Goal: Task Accomplishment & Management: Manage account settings

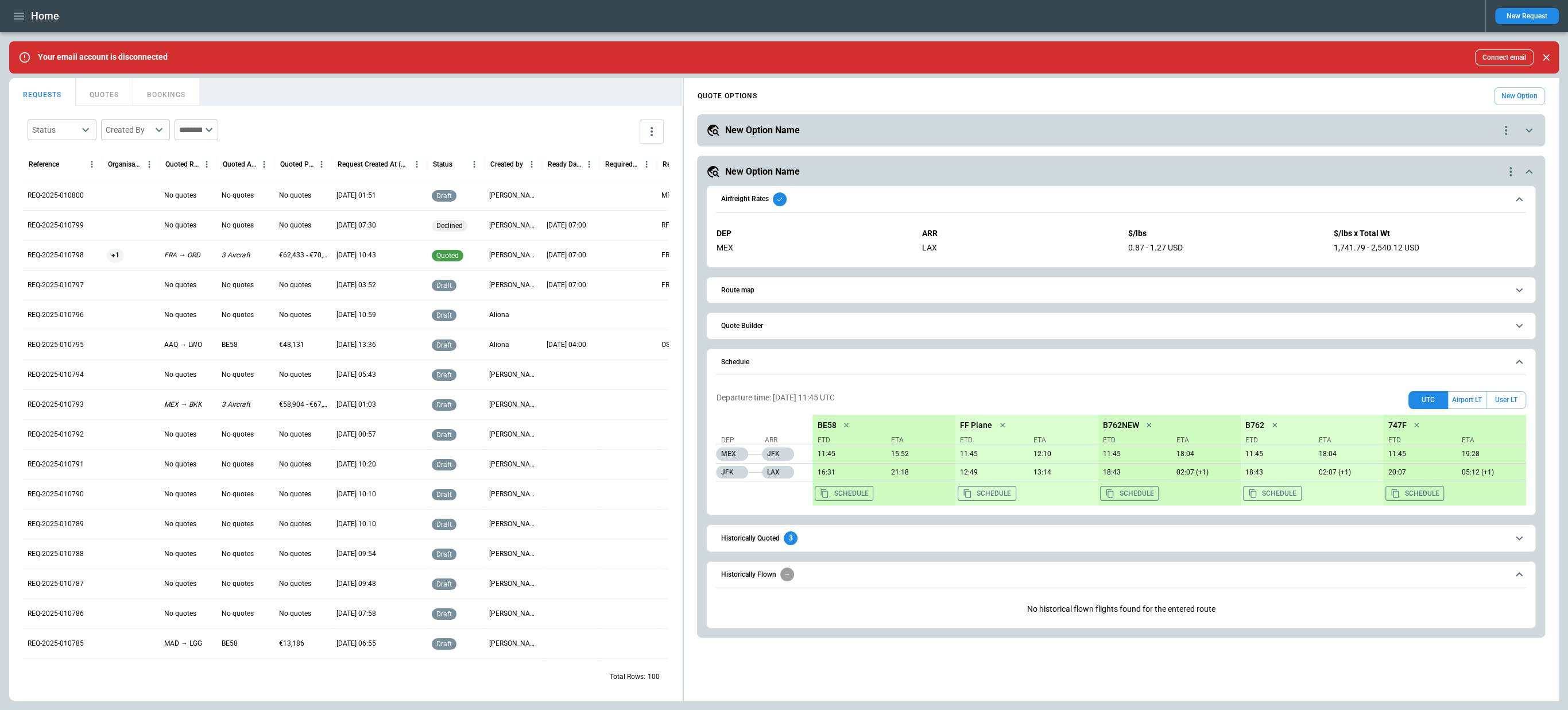
click at [941, 197] on span "Airfreight Rates" at bounding box center [1113, 199] width 786 height 14
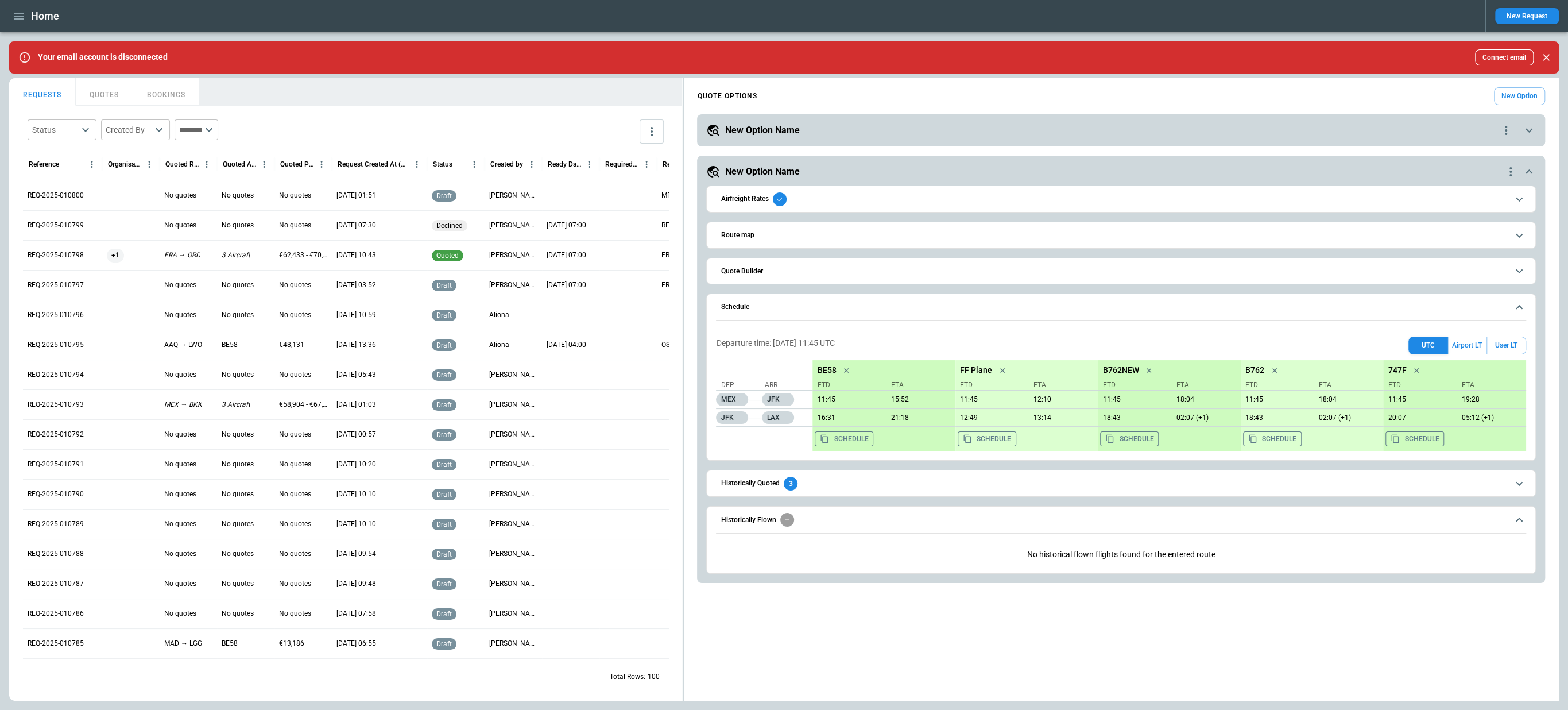
click at [918, 303] on span "Schedule" at bounding box center [1113, 306] width 786 height 7
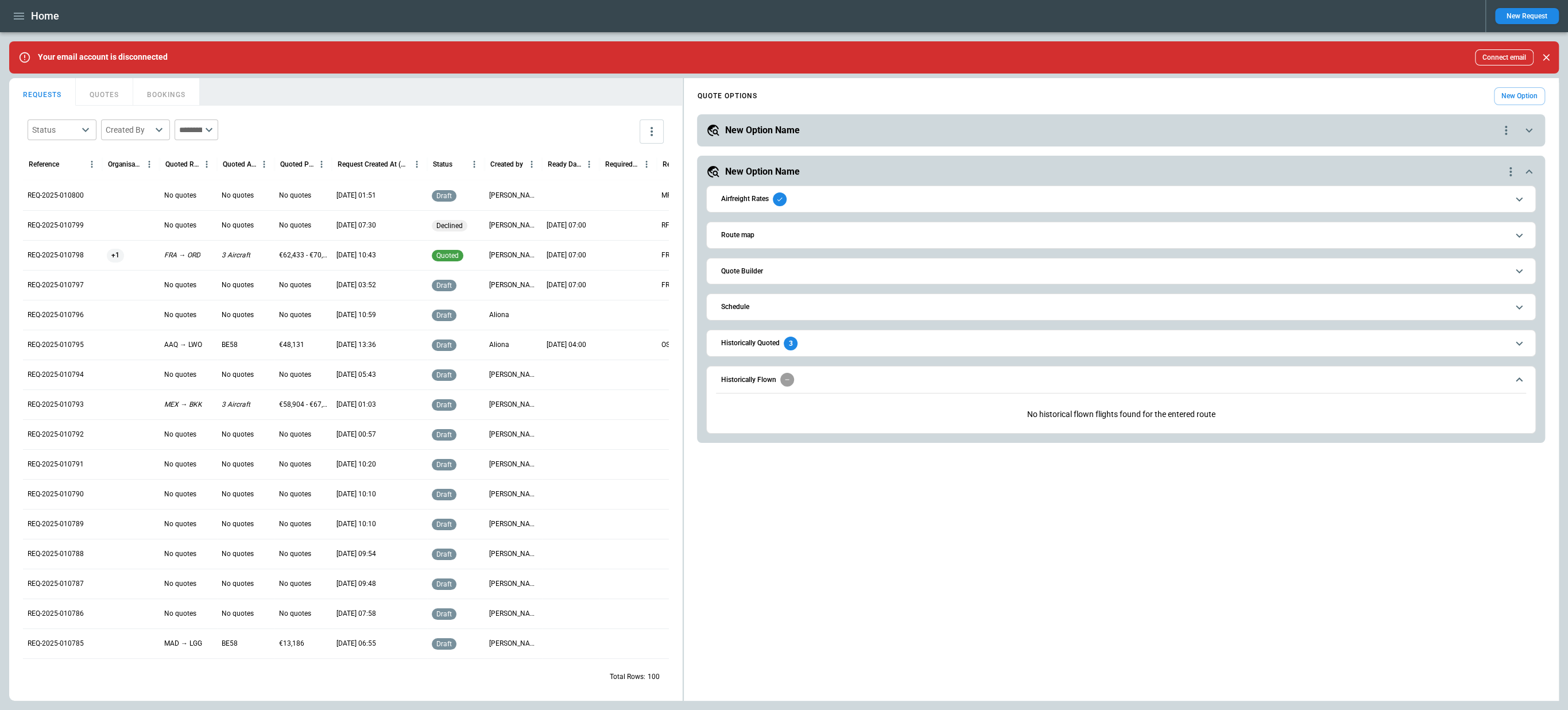
click at [15, 7] on button "button" at bounding box center [19, 17] width 20 height 20
click at [49, 153] on li "Settings" at bounding box center [52, 155] width 86 height 19
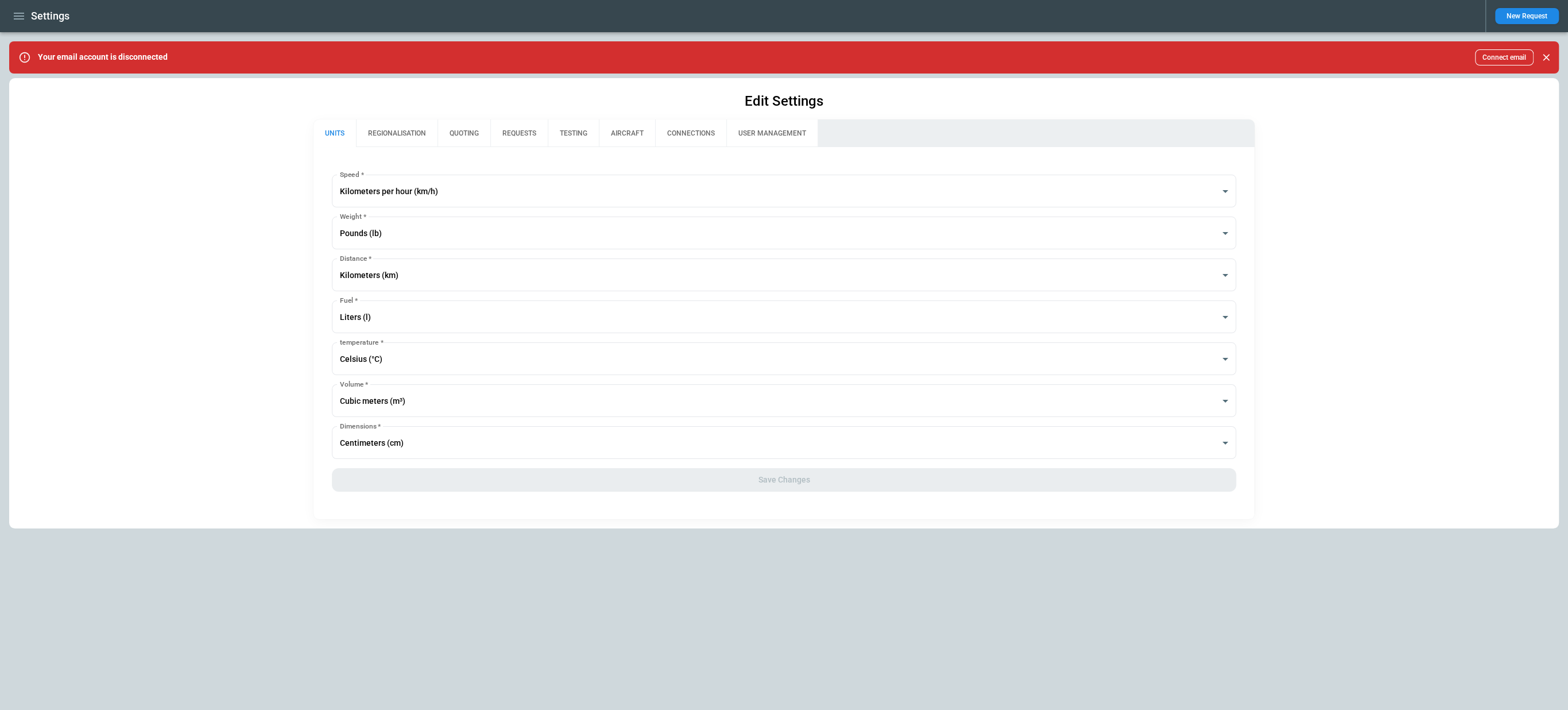
click at [405, 135] on button "REGIONALISATION" at bounding box center [396, 133] width 81 height 28
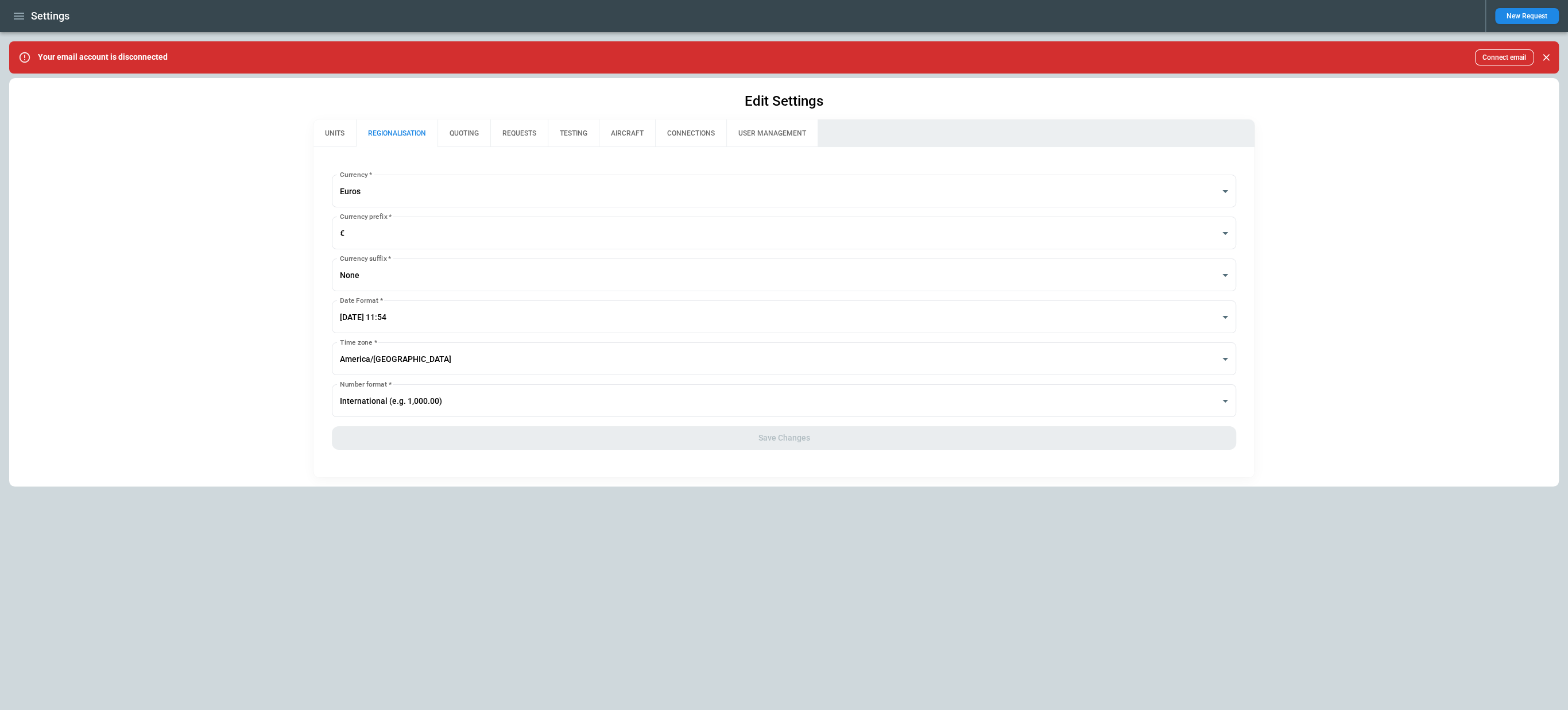
click at [497, 135] on button "REQUESTS" at bounding box center [519, 133] width 57 height 28
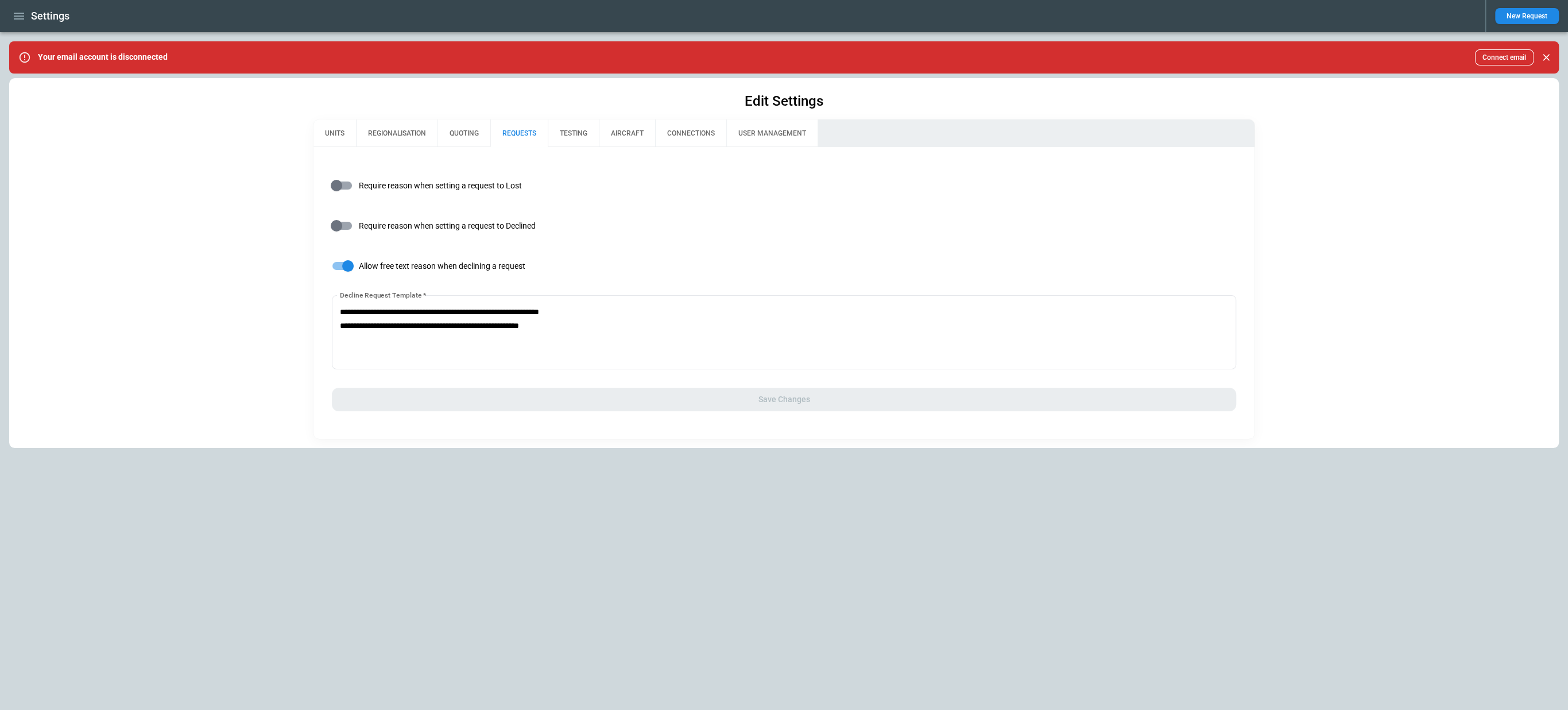
click at [476, 137] on button "QUOTING" at bounding box center [464, 133] width 53 height 28
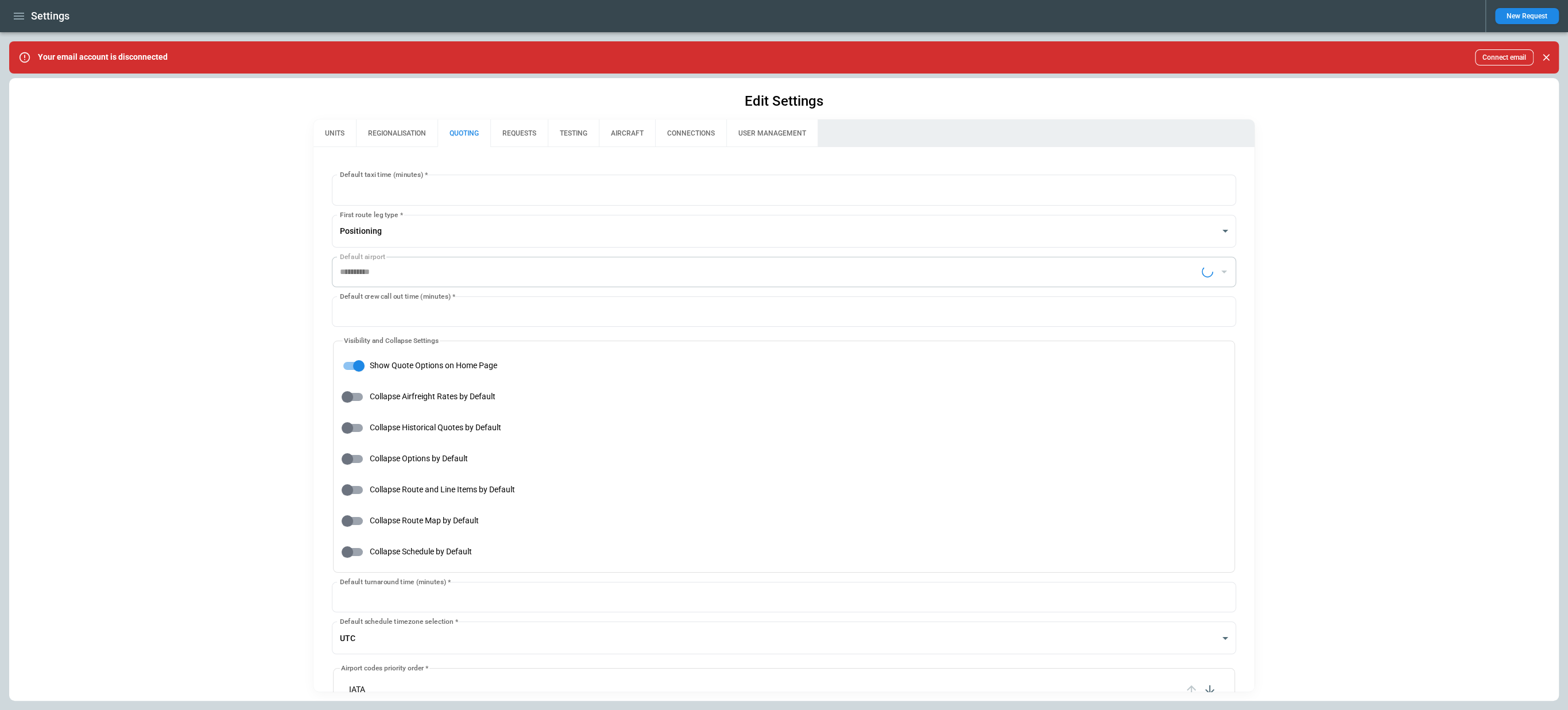
type input "**********"
click at [552, 142] on button "TESTING" at bounding box center [573, 133] width 51 height 28
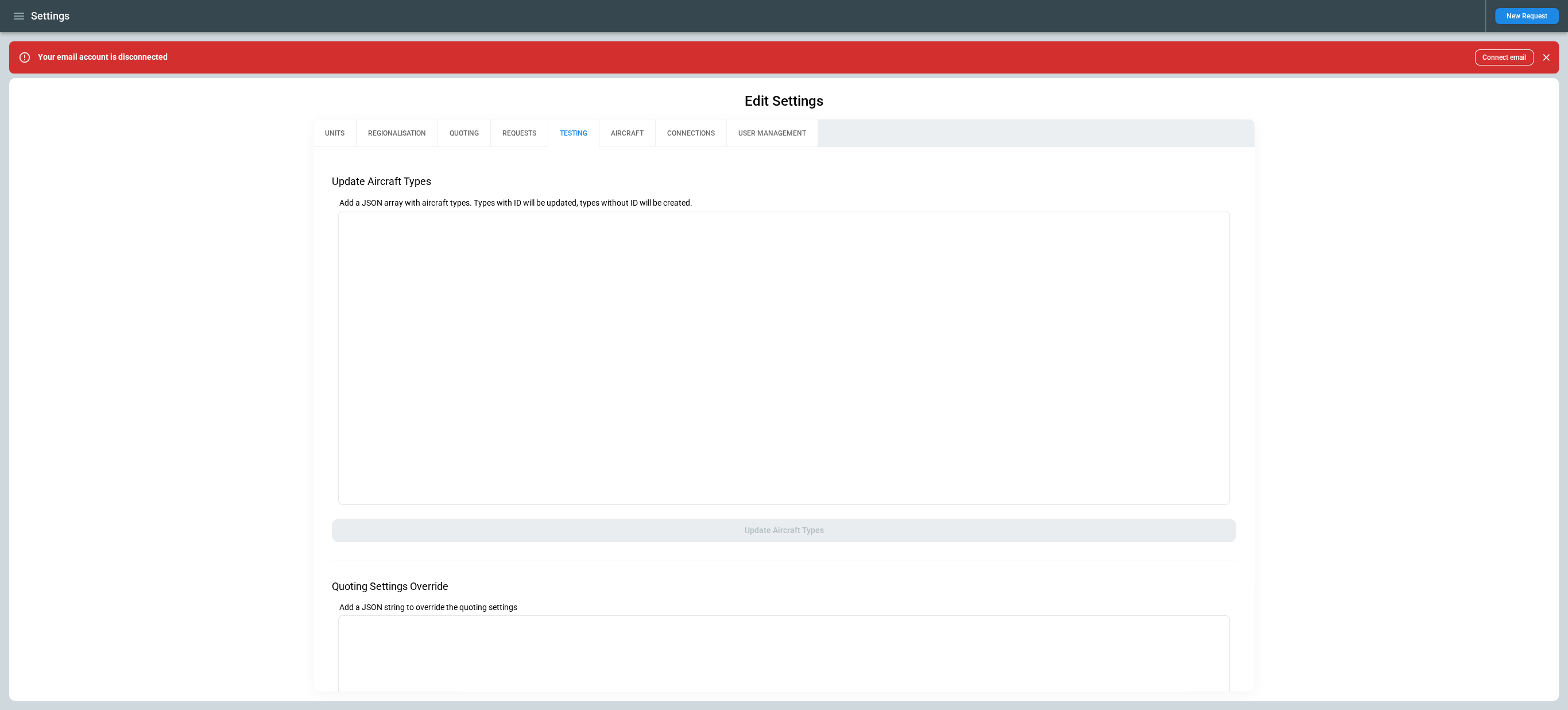
click at [626, 135] on button "AIRCRAFT" at bounding box center [627, 133] width 56 height 28
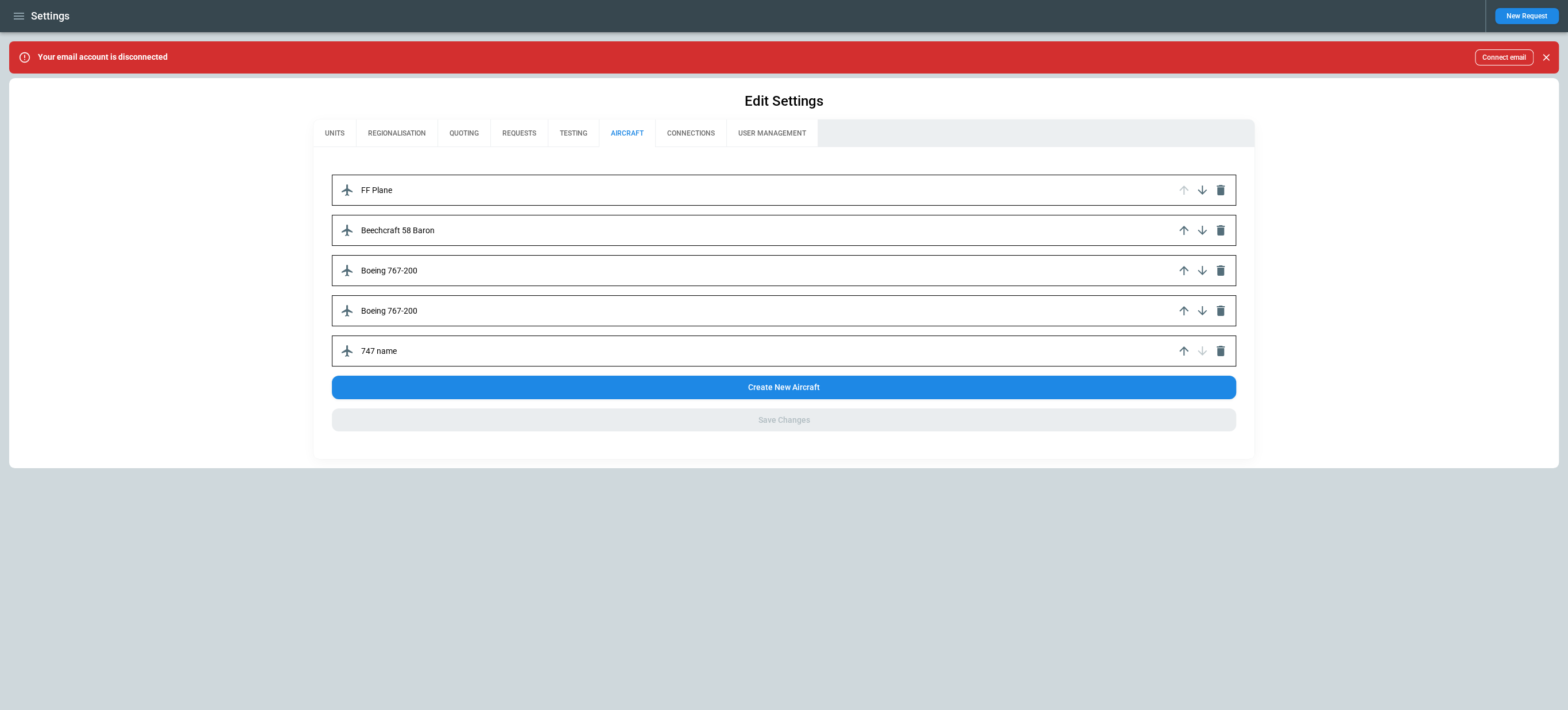
click at [695, 136] on button "CONNECTIONS" at bounding box center [691, 133] width 71 height 28
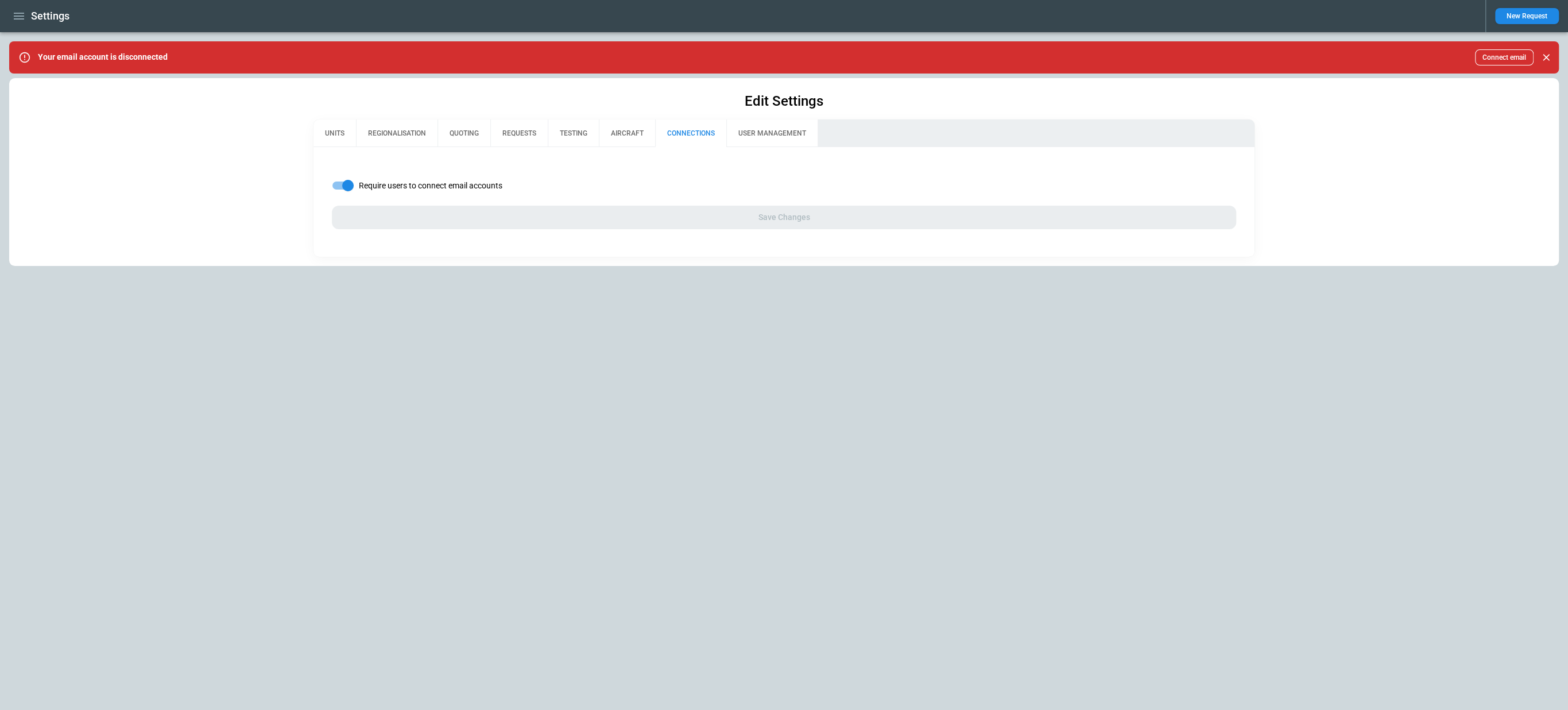
click at [767, 135] on button "USER MANAGEMENT" at bounding box center [772, 133] width 91 height 28
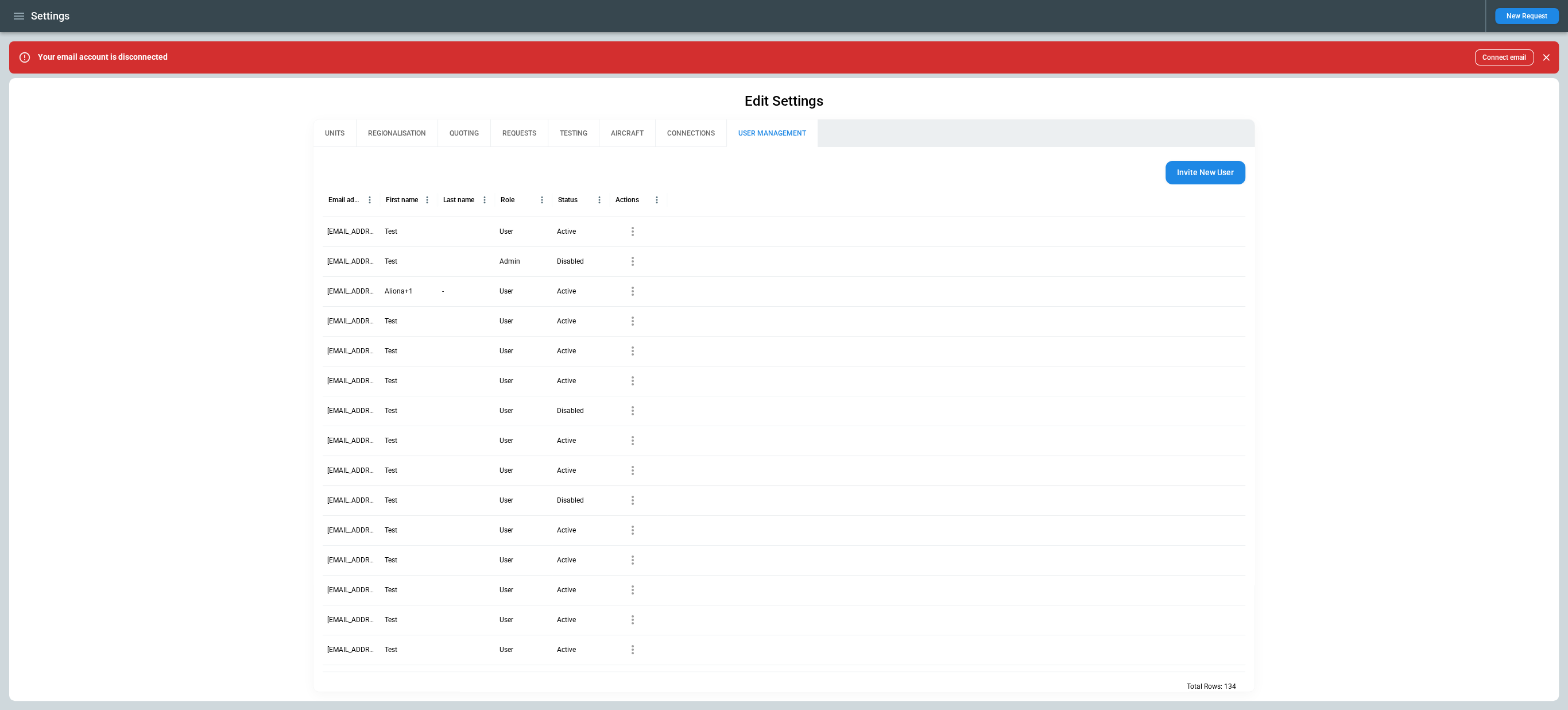
click at [699, 135] on button "CONNECTIONS" at bounding box center [691, 133] width 71 height 28
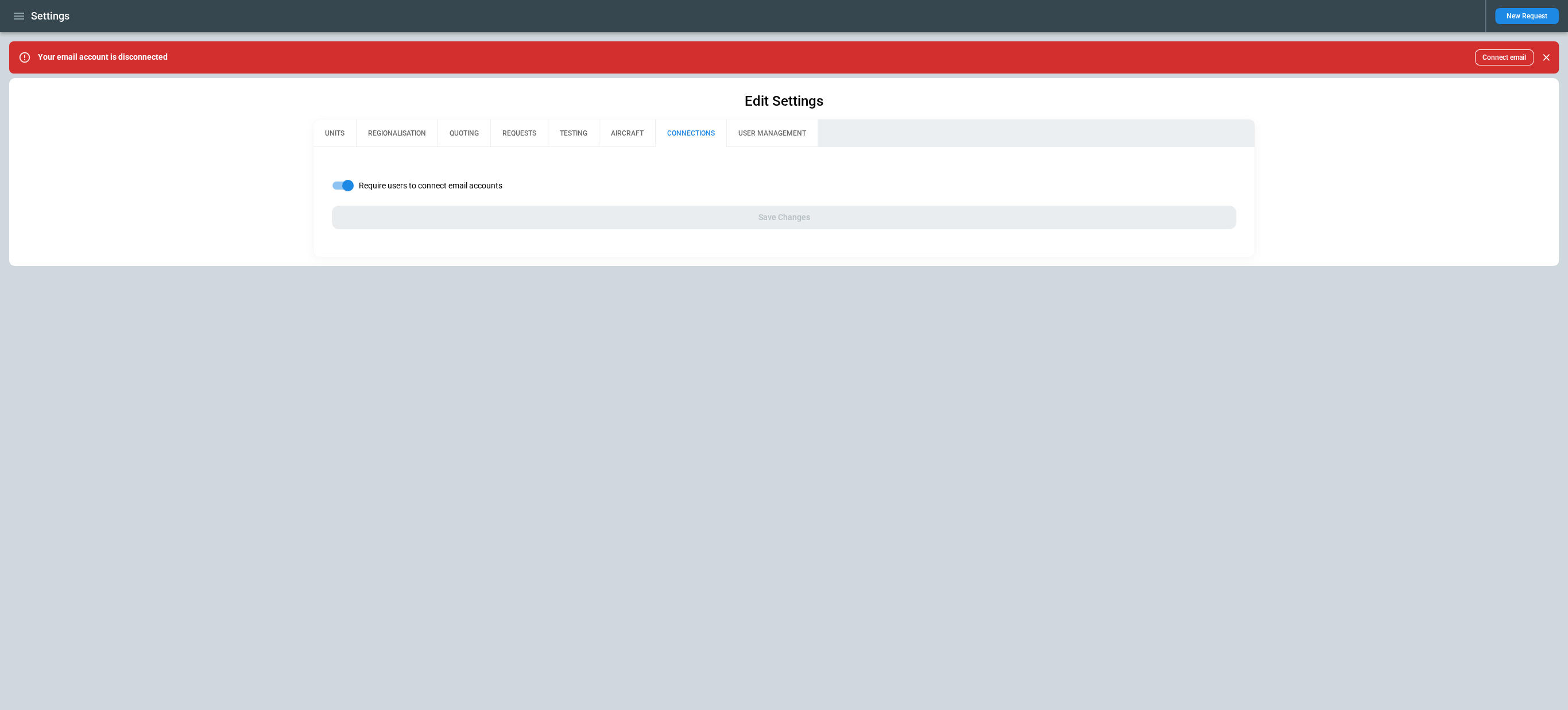
click at [765, 143] on button "USER MANAGEMENT" at bounding box center [772, 133] width 91 height 28
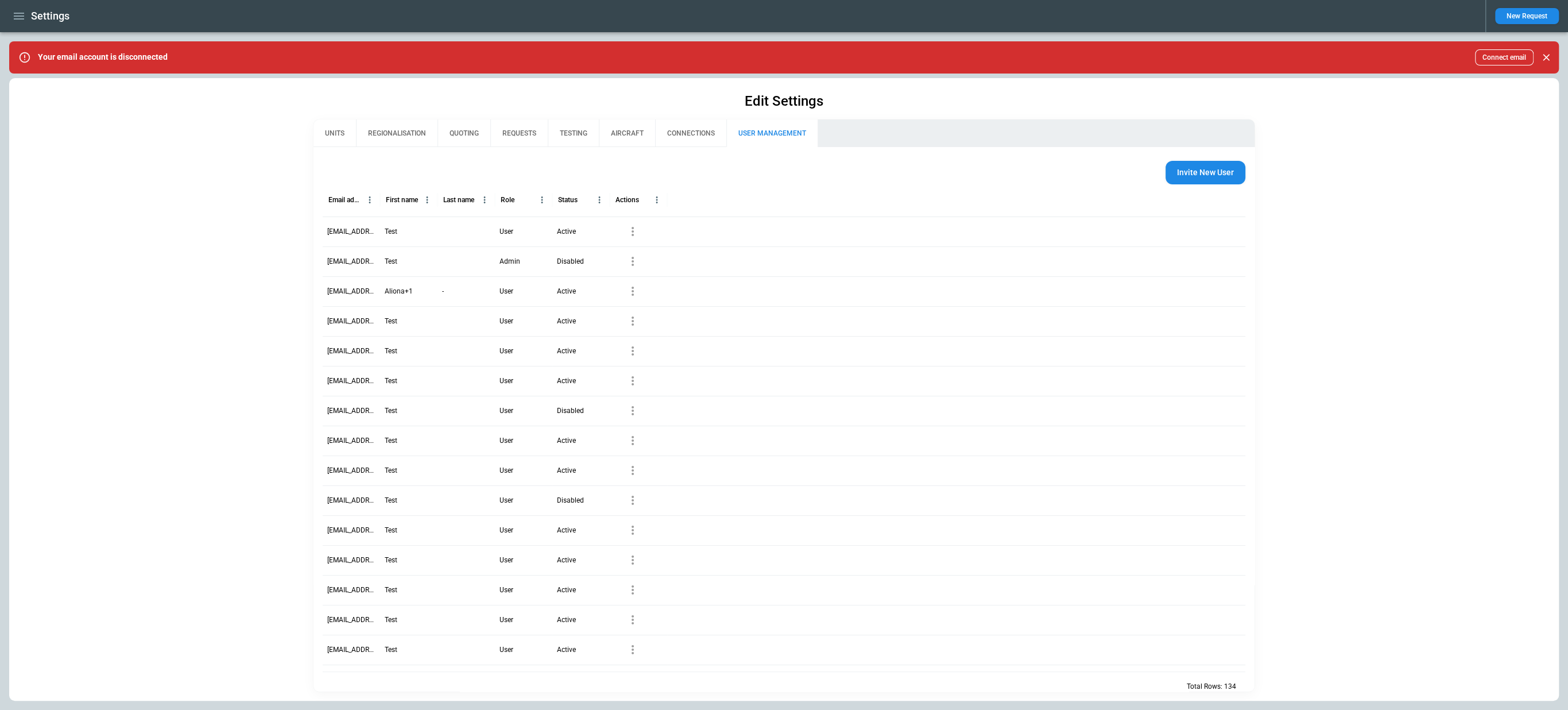
click at [636, 237] on icon "button" at bounding box center [632, 231] width 14 height 14
click at [200, 279] on div at bounding box center [784, 355] width 1568 height 710
click at [18, 17] on icon "button" at bounding box center [18, 16] width 14 height 14
click at [43, 74] on li "Contacts" at bounding box center [52, 78] width 86 height 19
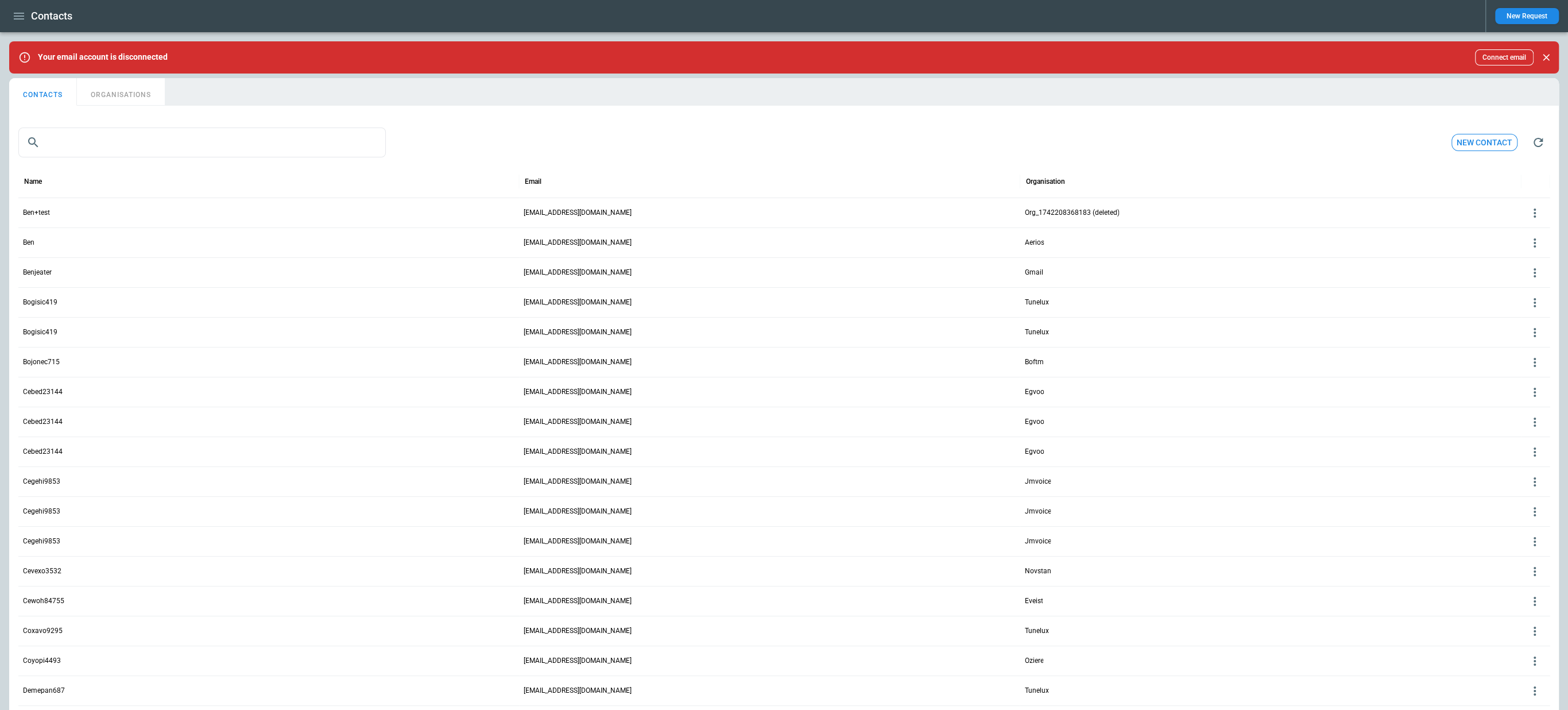
click at [1536, 209] on icon at bounding box center [1534, 213] width 14 height 14
click at [1523, 241] on button "Delete" at bounding box center [1525, 246] width 38 height 17
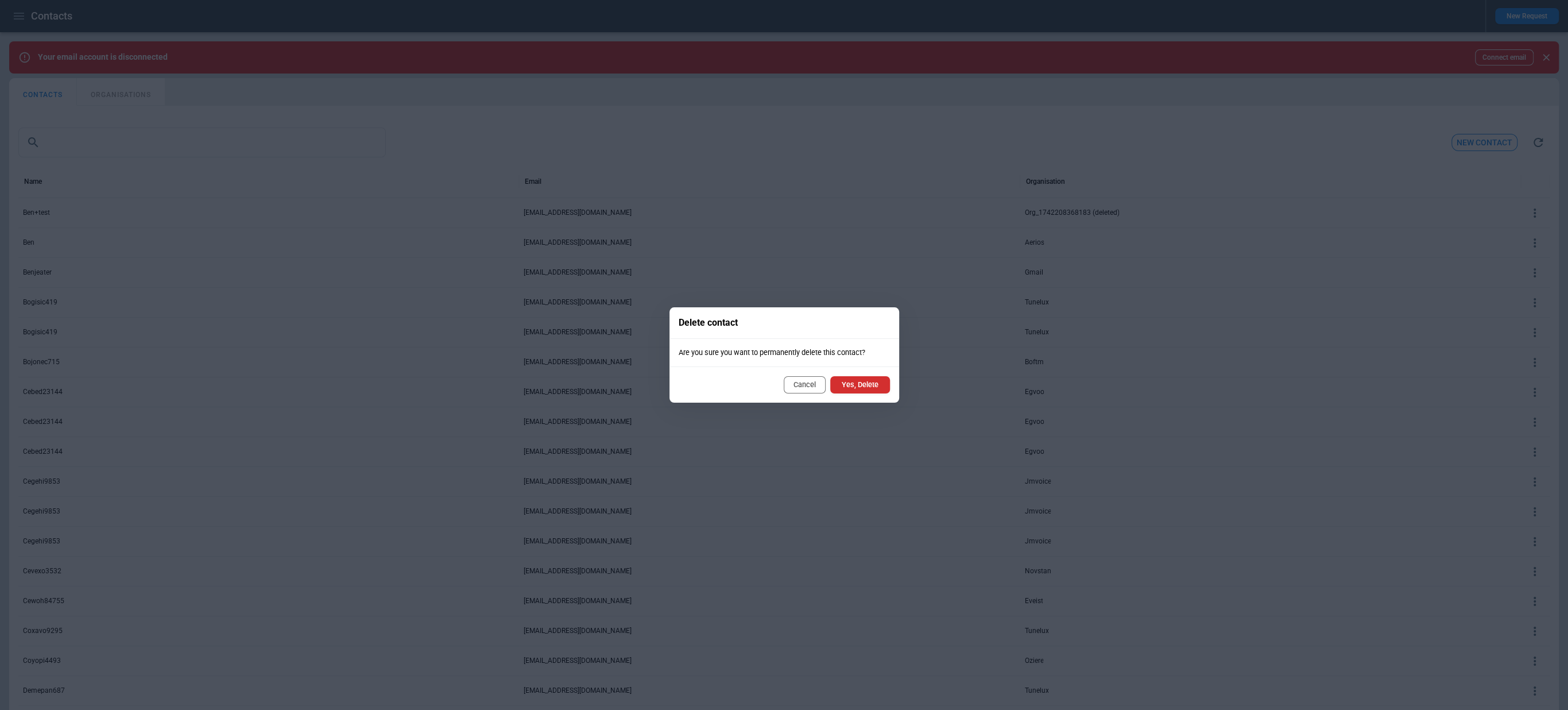
click at [805, 385] on button "Cancel" at bounding box center [804, 385] width 42 height 17
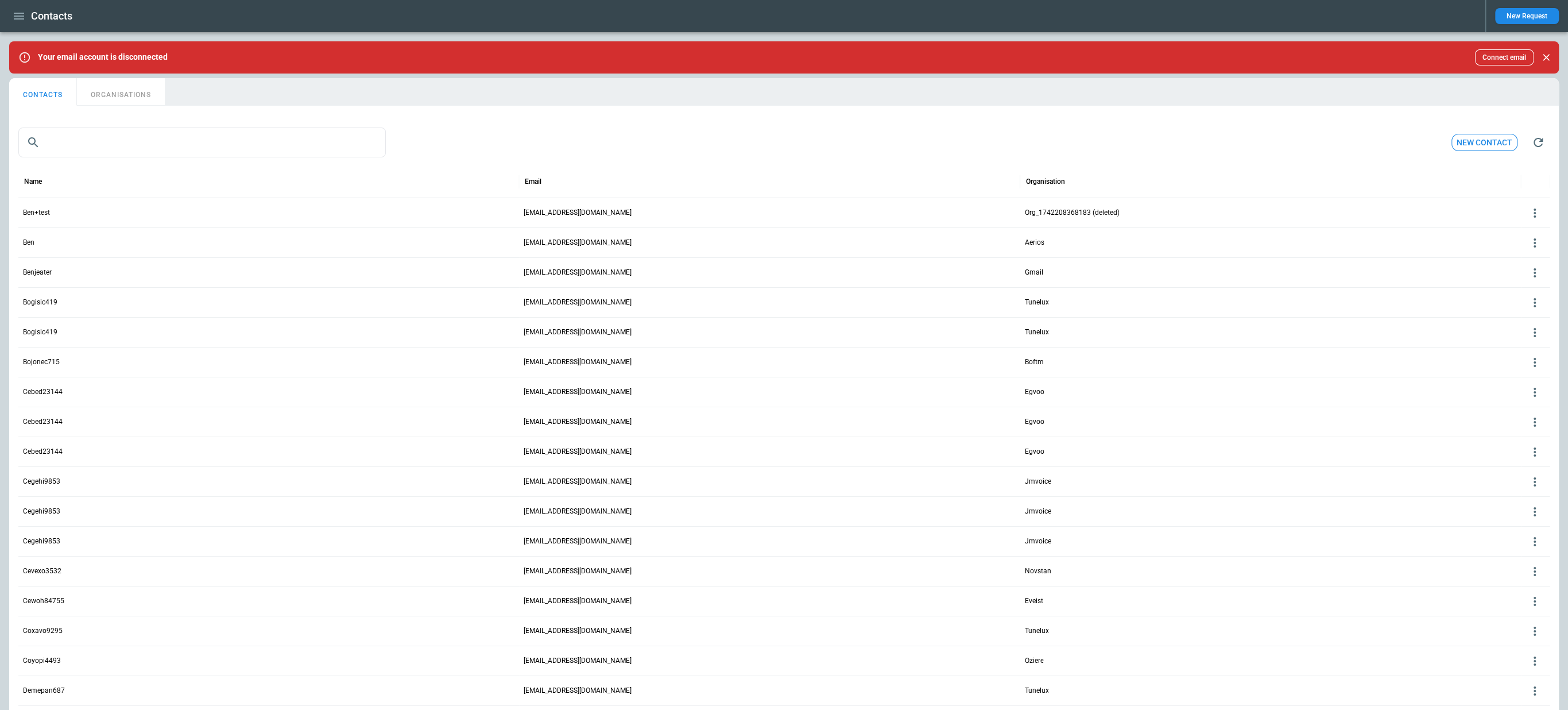
click at [1532, 214] on icon at bounding box center [1534, 213] width 14 height 14
click at [1515, 233] on button "Edit" at bounding box center [1525, 230] width 38 height 17
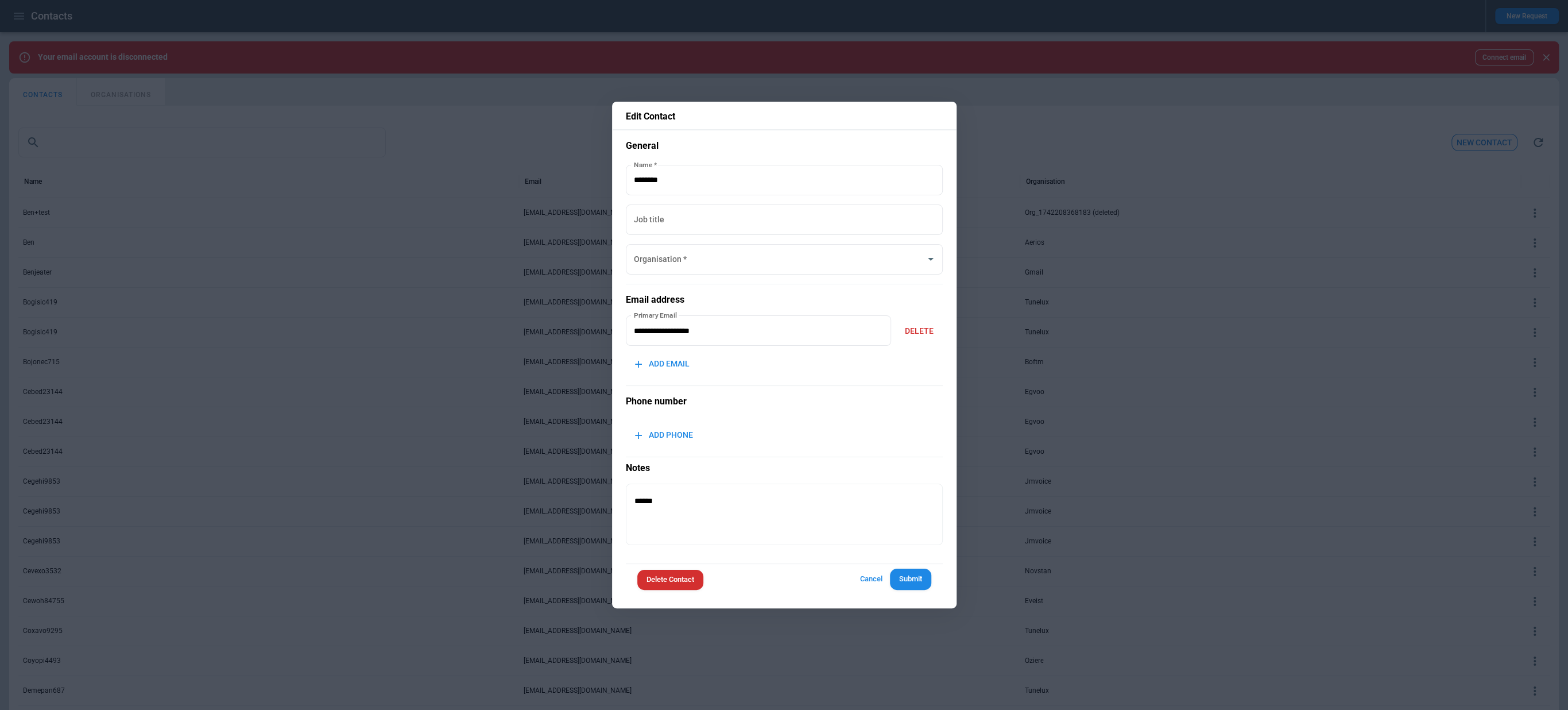
click at [685, 575] on button "Delete Contact" at bounding box center [670, 580] width 66 height 20
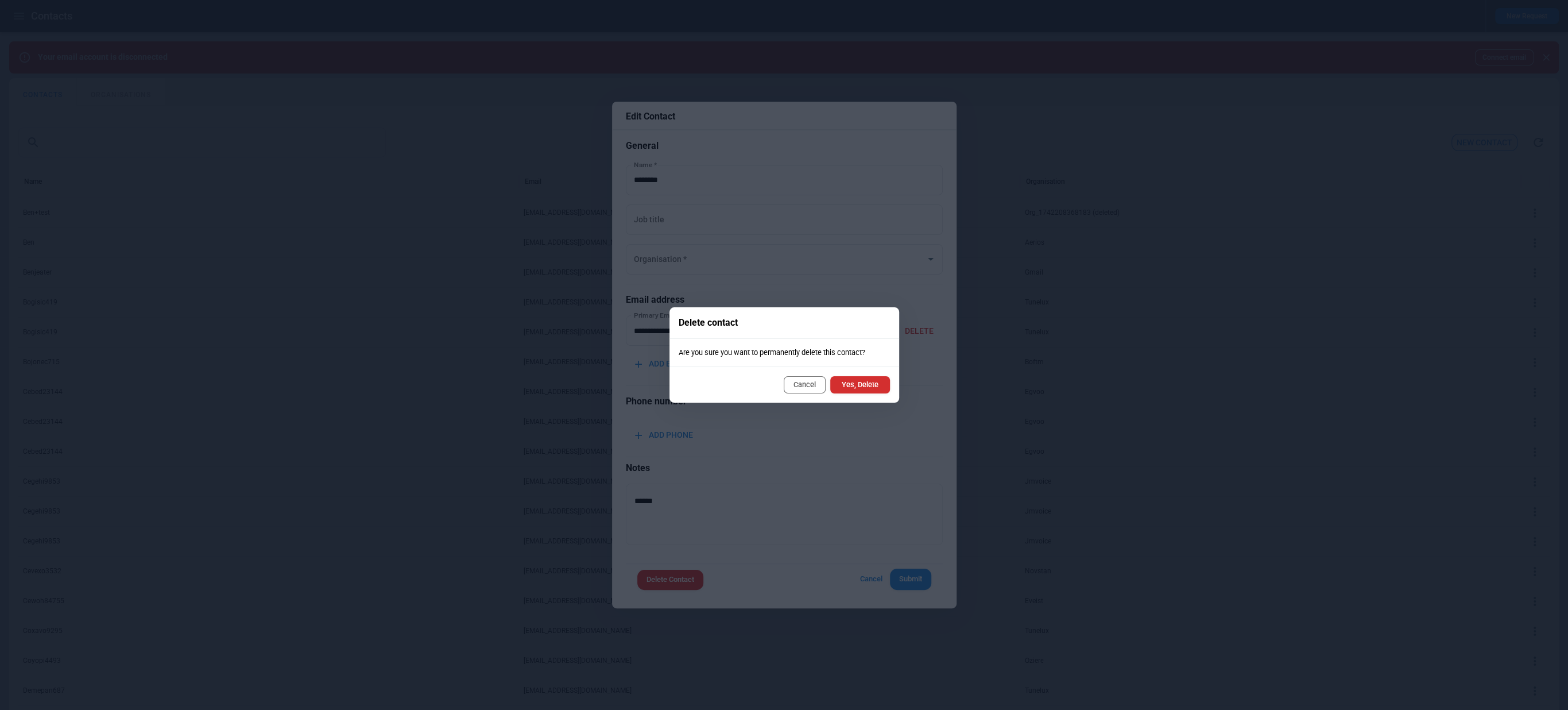
click at [815, 386] on button "Cancel" at bounding box center [804, 385] width 42 height 17
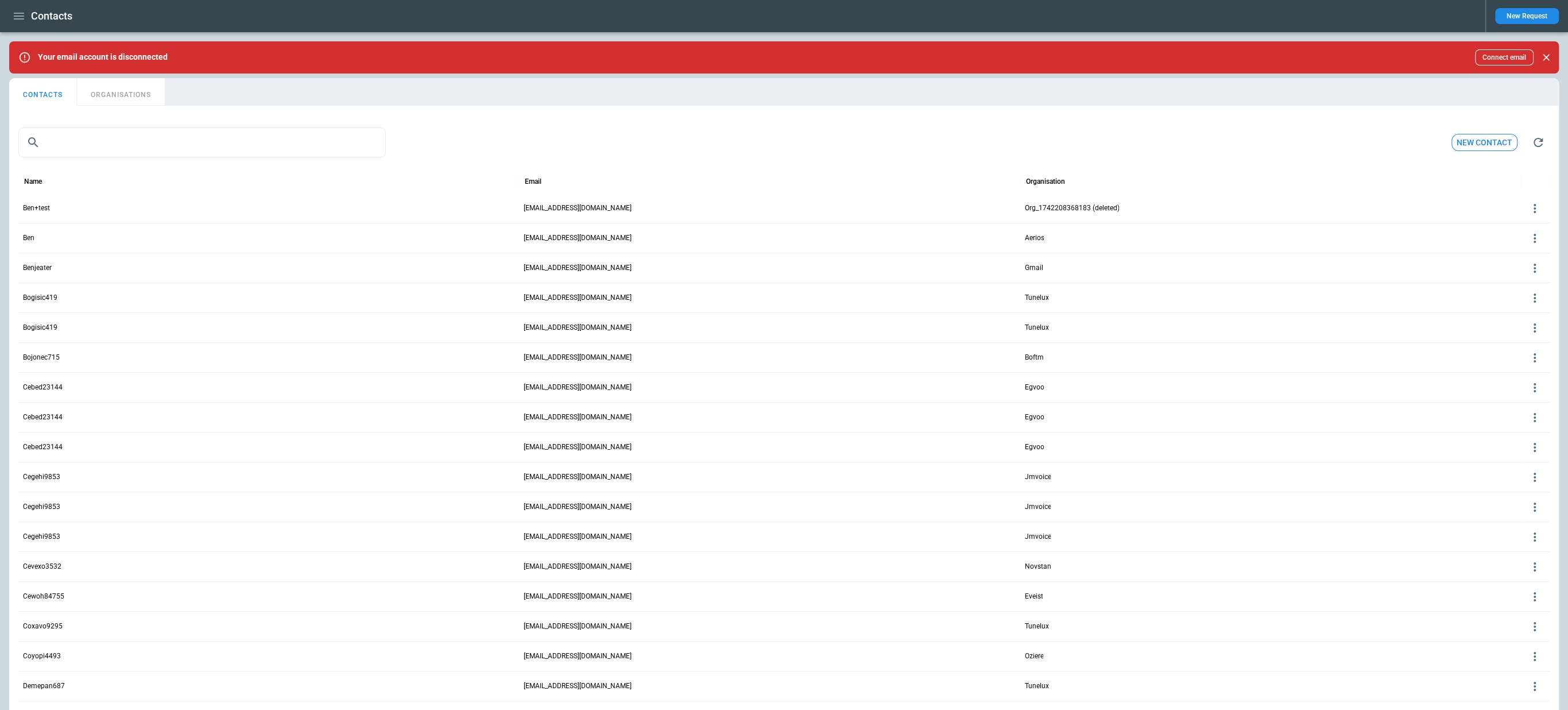
scroll to position [3, 0]
click at [142, 94] on button "ORGANISATIONS" at bounding box center [121, 92] width 88 height 28
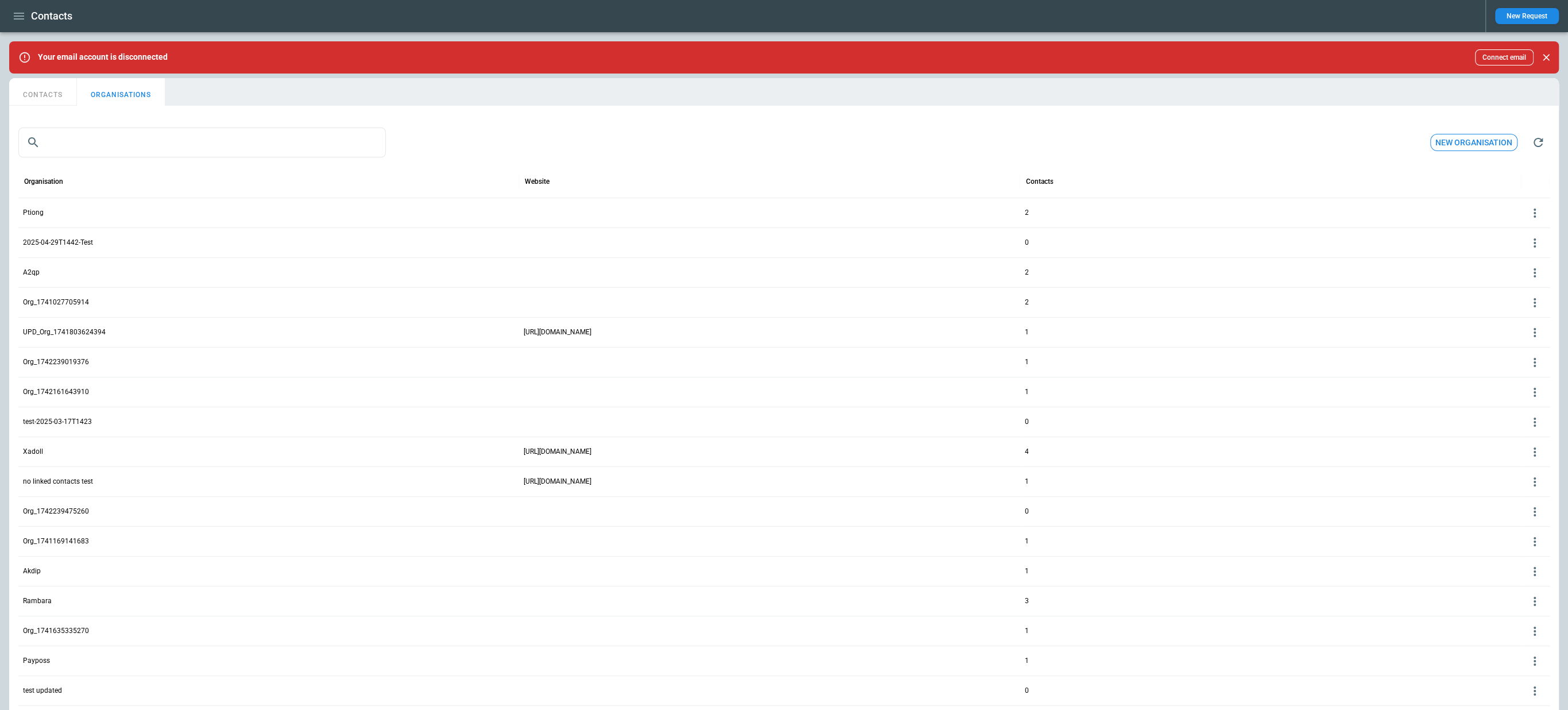
click at [1535, 209] on icon at bounding box center [1534, 213] width 2 height 9
click at [1522, 247] on button "Delete" at bounding box center [1525, 246] width 38 height 17
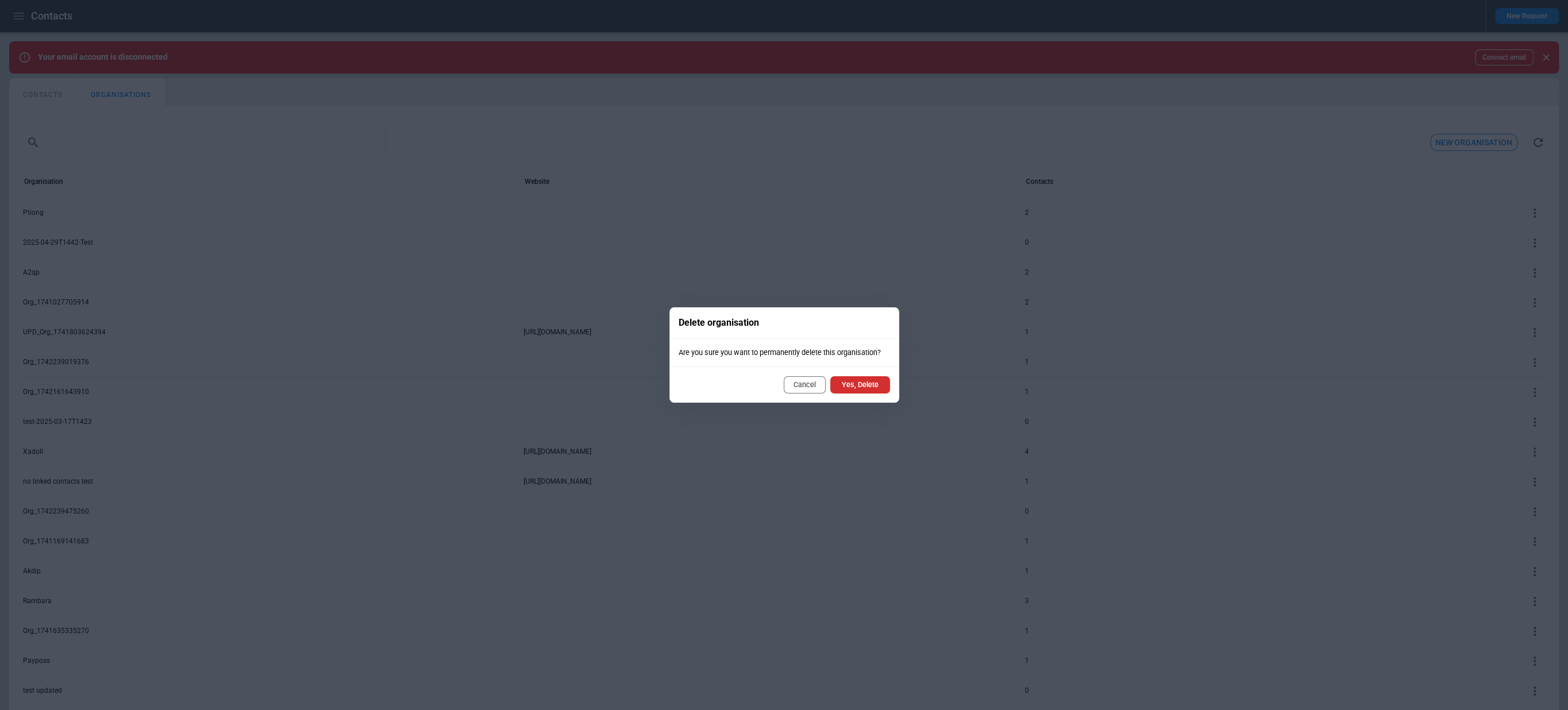
click at [811, 392] on button "Cancel" at bounding box center [804, 385] width 42 height 17
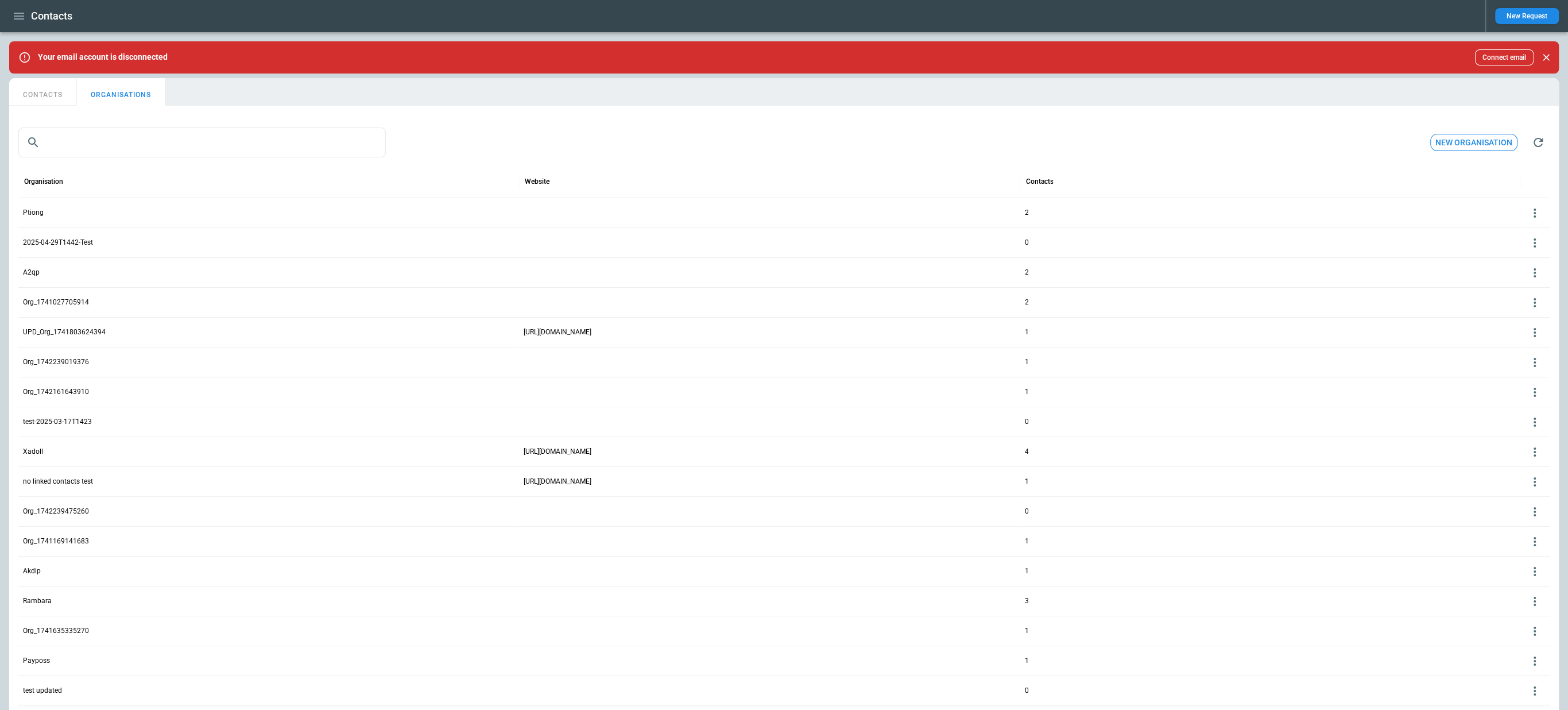
click at [1534, 209] on icon at bounding box center [1534, 213] width 2 height 9
click at [1524, 229] on button "Edit" at bounding box center [1525, 230] width 38 height 17
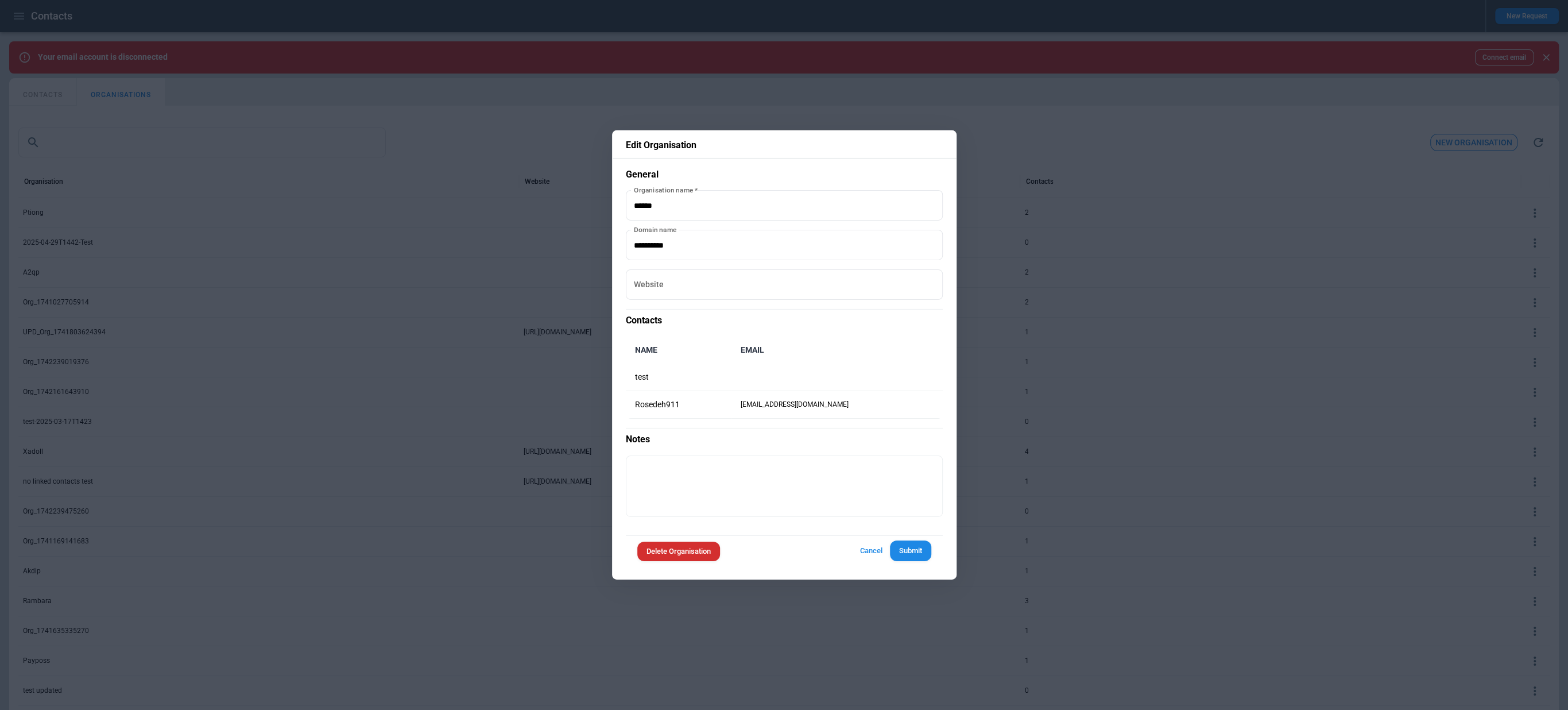
click at [669, 550] on button "Delete Organisation" at bounding box center [678, 551] width 83 height 20
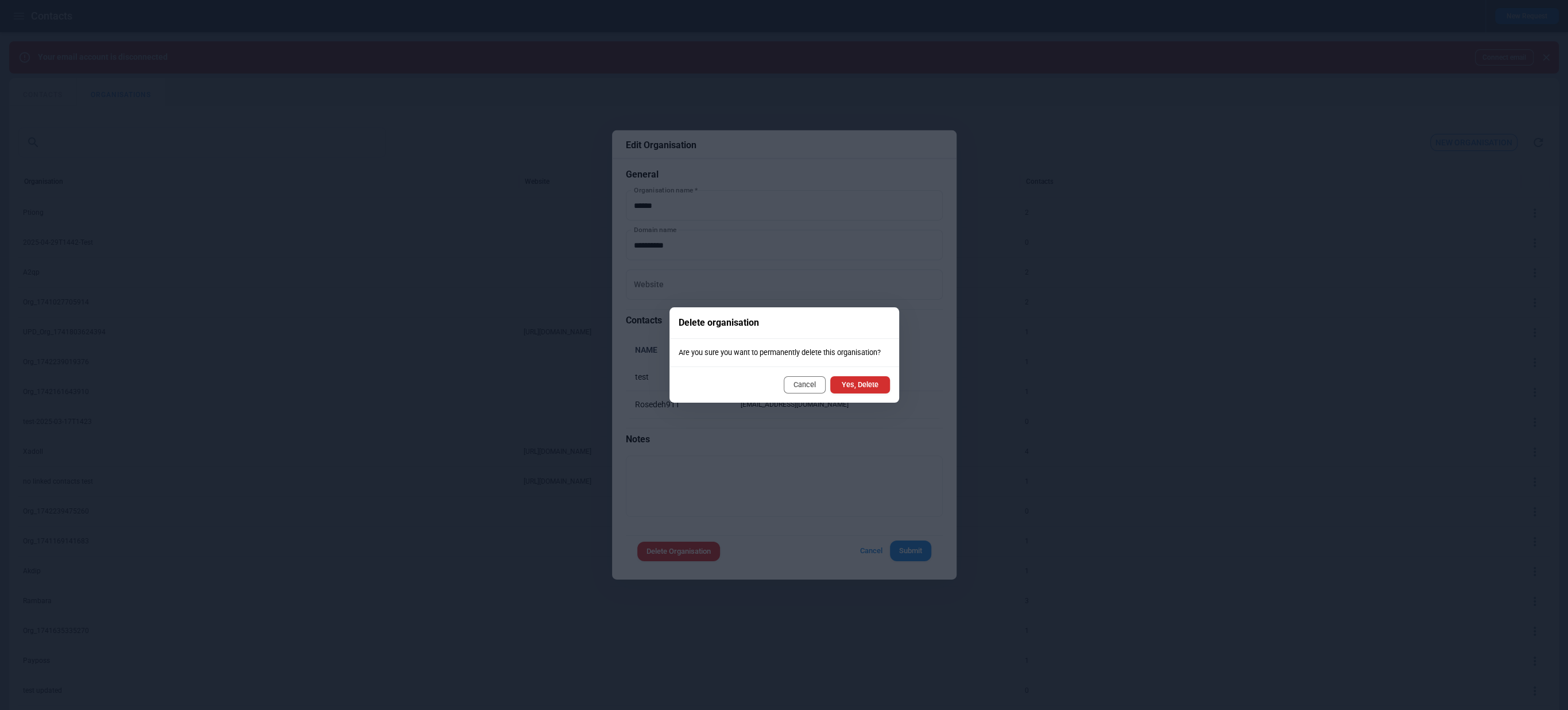
click at [803, 385] on button "Cancel" at bounding box center [804, 385] width 42 height 17
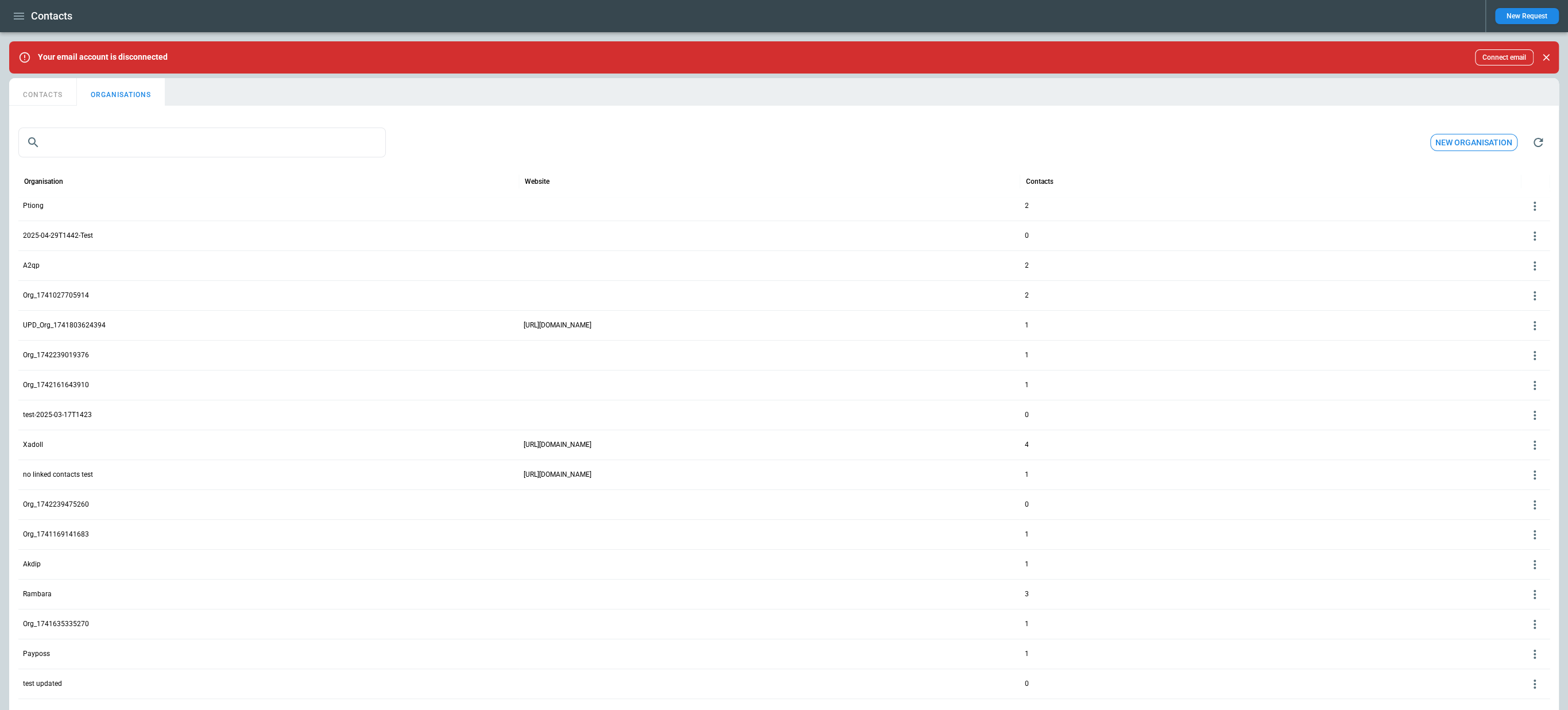
scroll to position [0, 0]
click at [55, 96] on button "CONTACTS" at bounding box center [43, 92] width 68 height 28
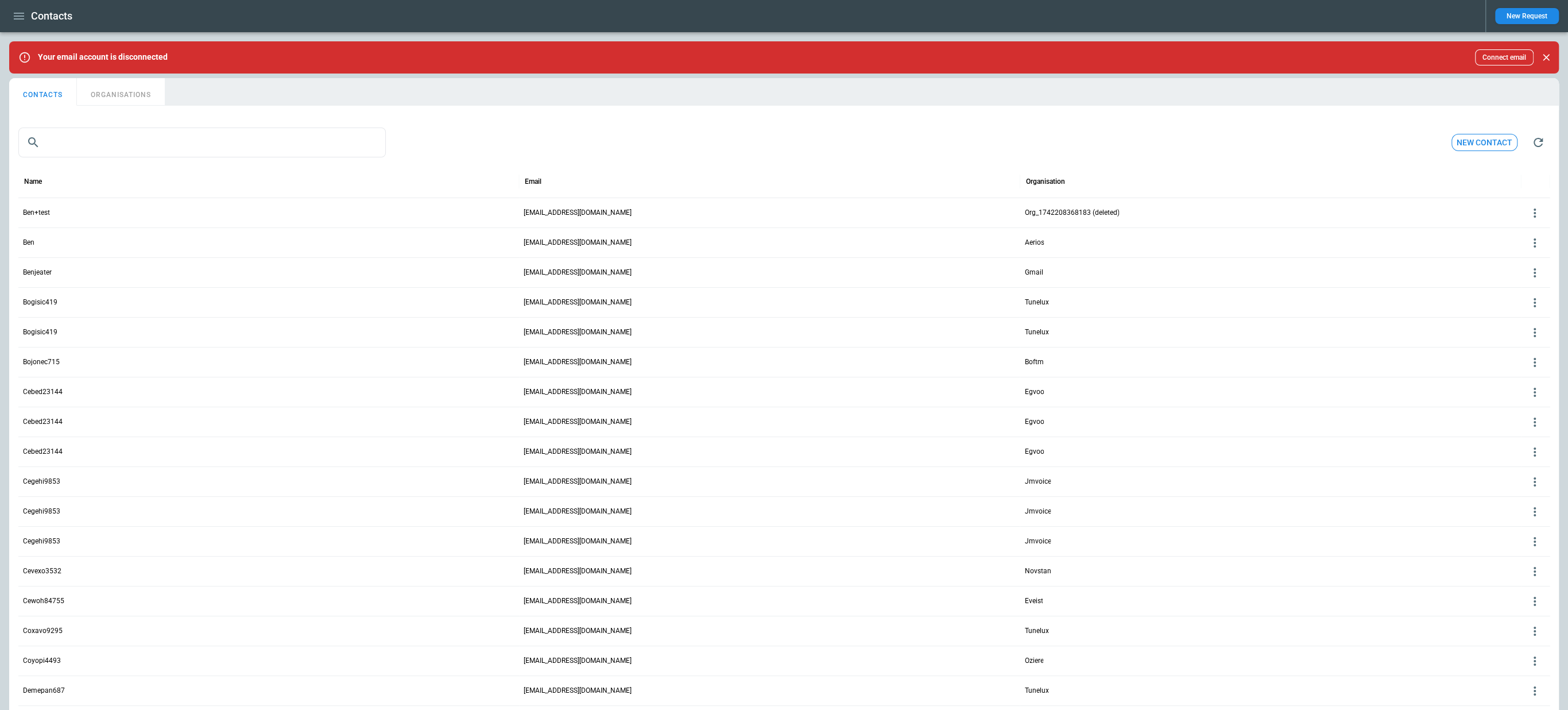
click at [20, 15] on icon "button" at bounding box center [19, 16] width 11 height 7
click at [40, 100] on li "Reporting" at bounding box center [52, 97] width 86 height 19
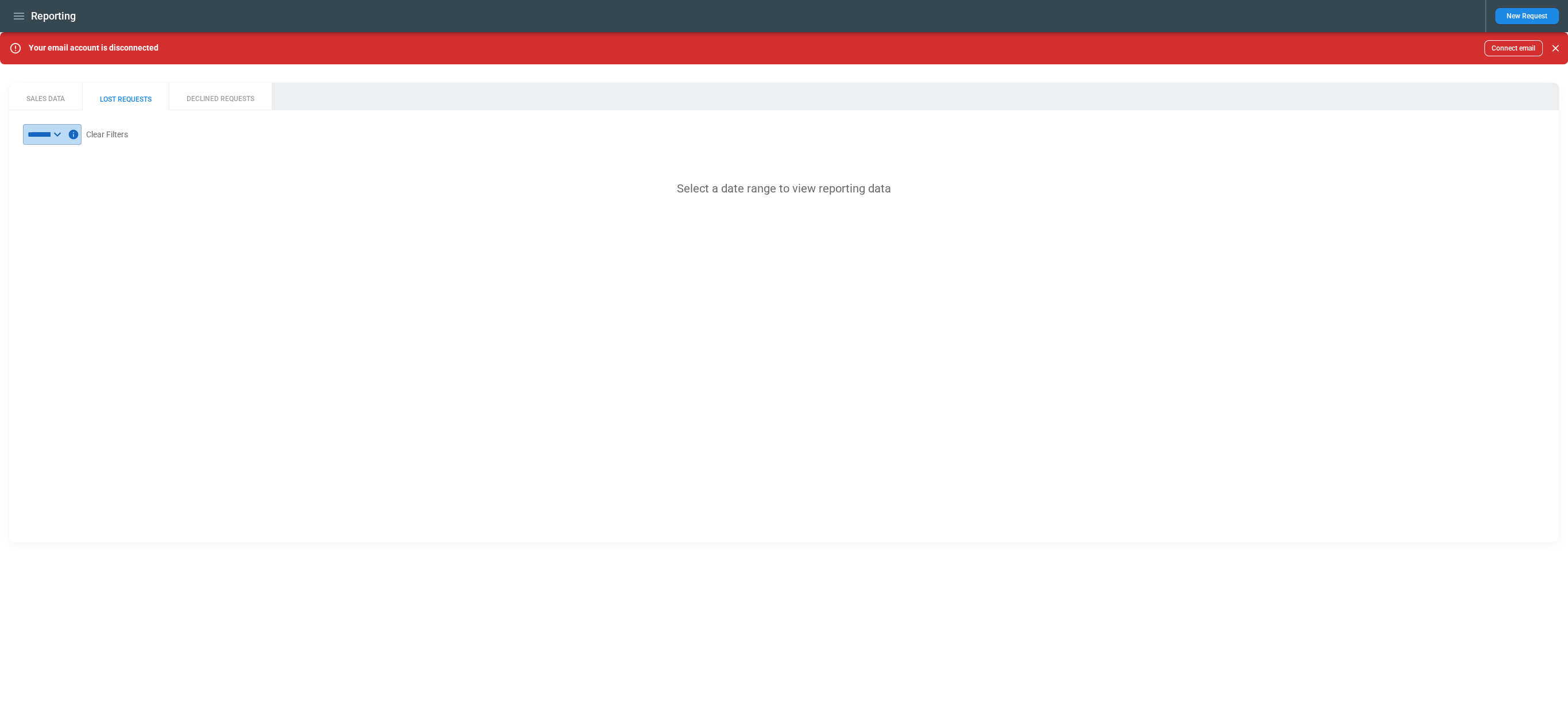
click at [64, 137] on icon at bounding box center [57, 134] width 14 height 14
click at [68, 295] on span "Previous 3 Months" at bounding box center [65, 297] width 73 height 9
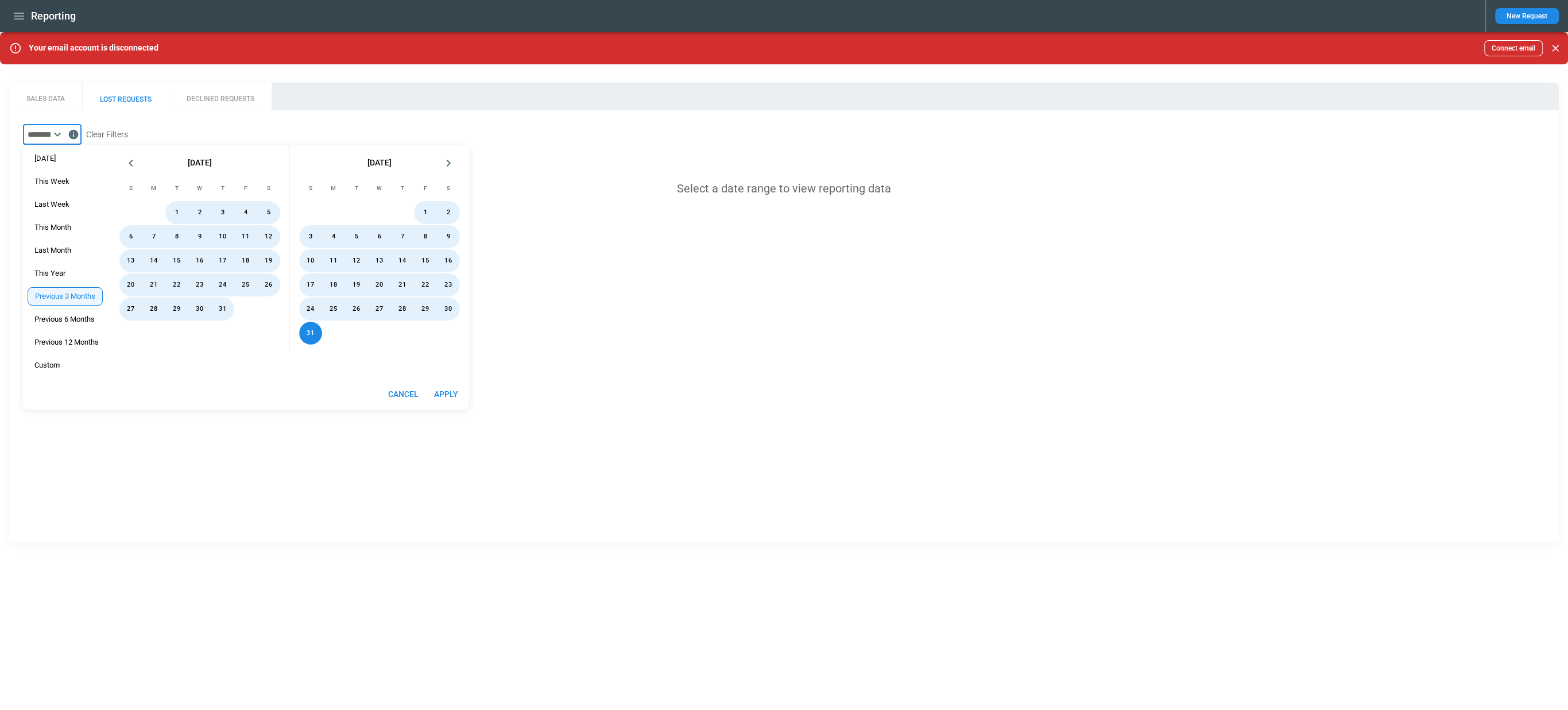
click at [440, 388] on button "Apply" at bounding box center [446, 394] width 37 height 21
type input "**********"
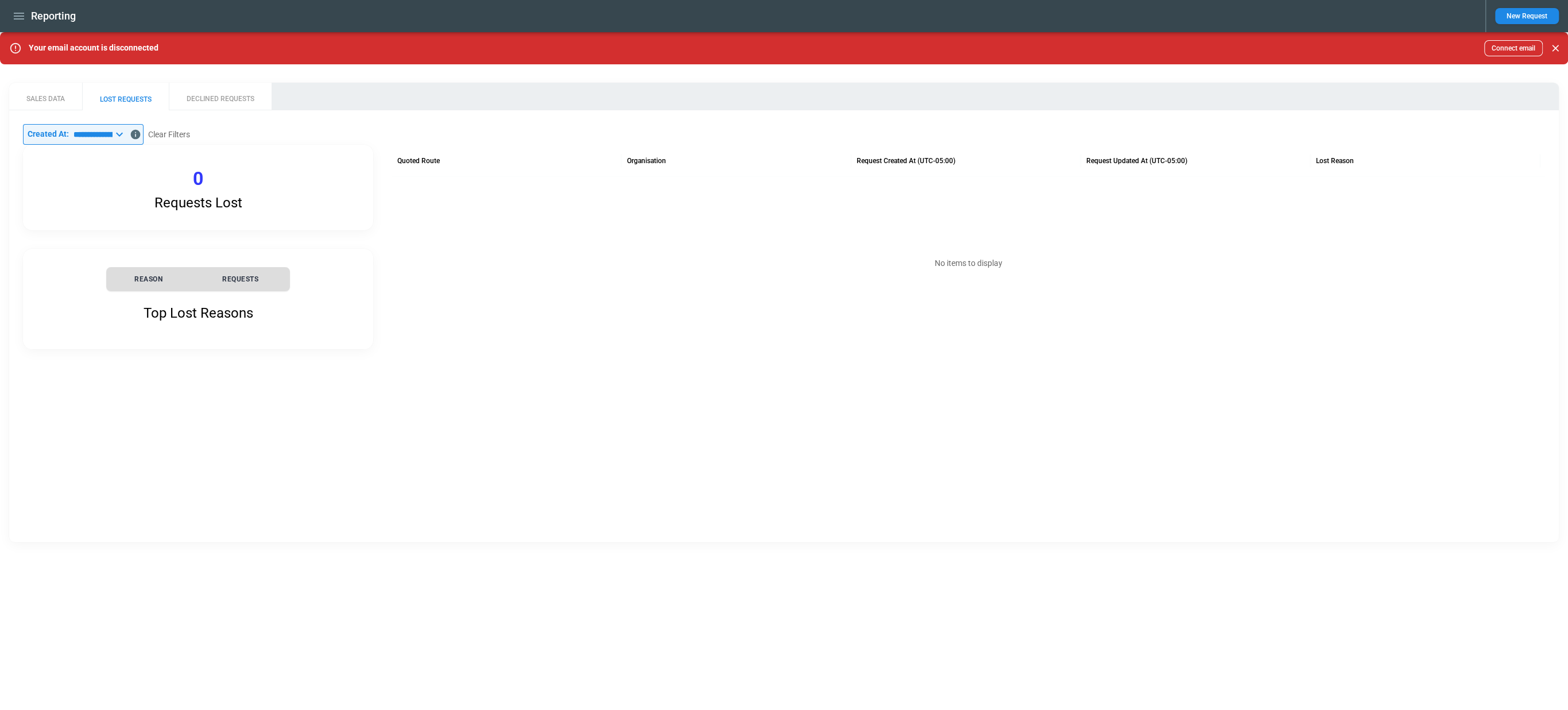
click at [203, 94] on button "DECLINED REQUESTS" at bounding box center [221, 96] width 103 height 28
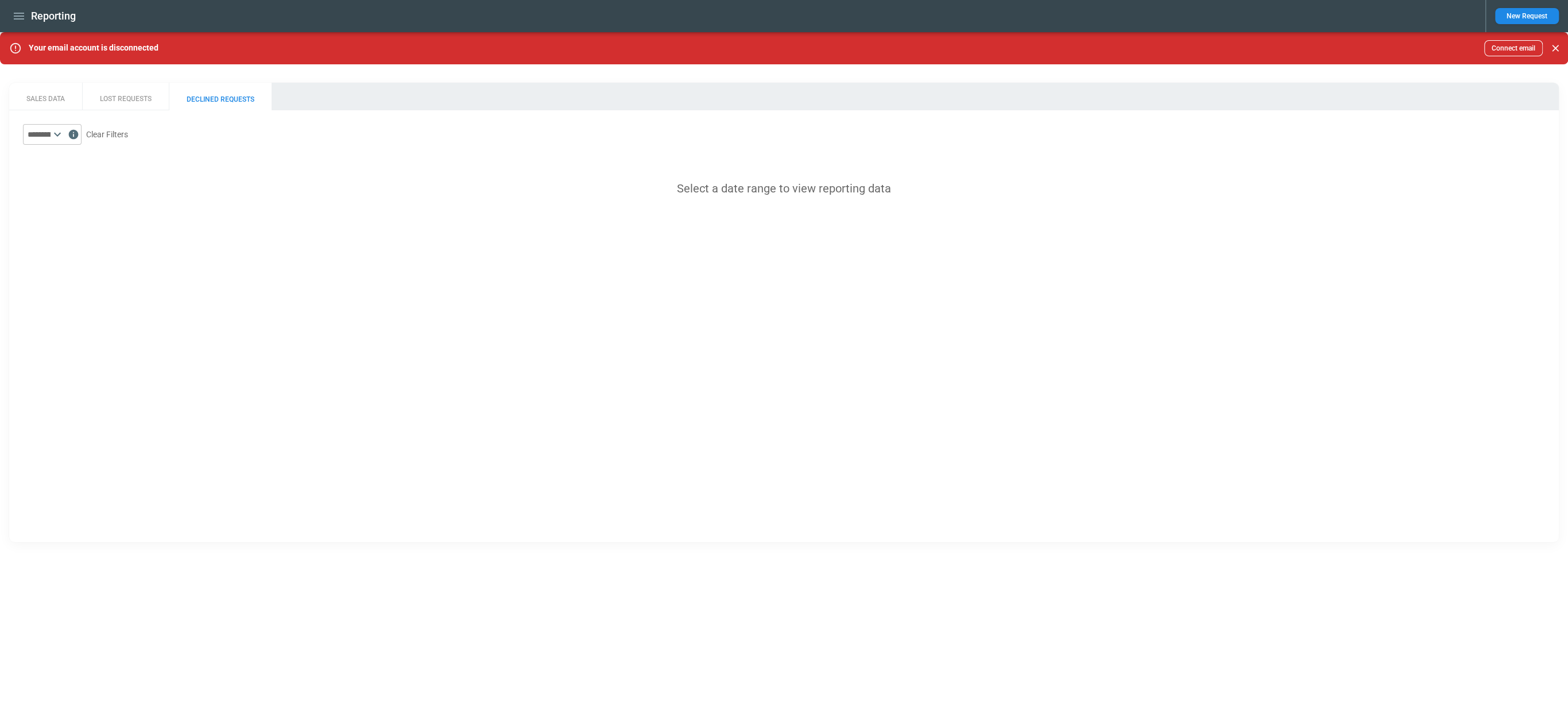
click at [25, 18] on icon "button" at bounding box center [18, 16] width 14 height 14
click at [26, 44] on li "Home" at bounding box center [52, 40] width 86 height 19
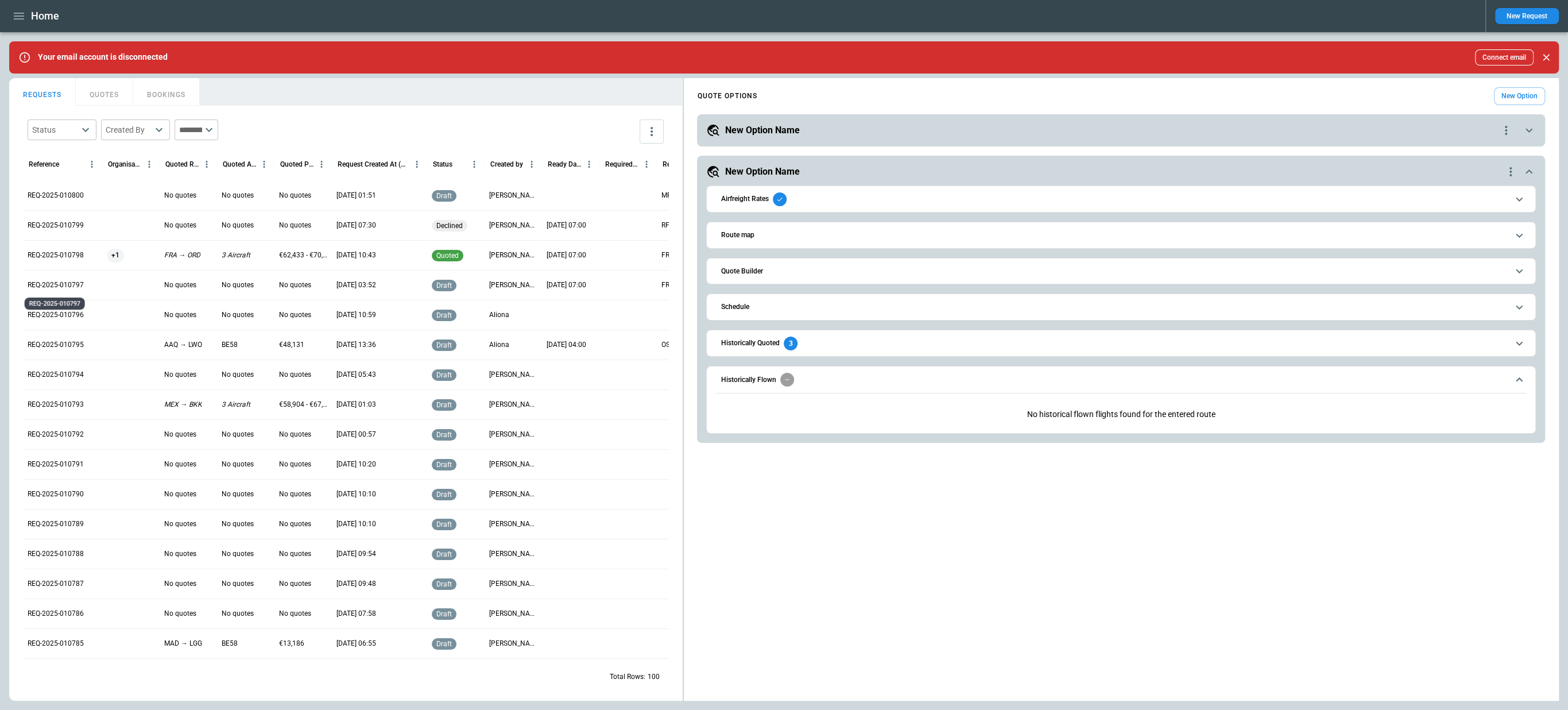
click at [51, 287] on p "REQ-2025-010797" at bounding box center [55, 285] width 56 height 10
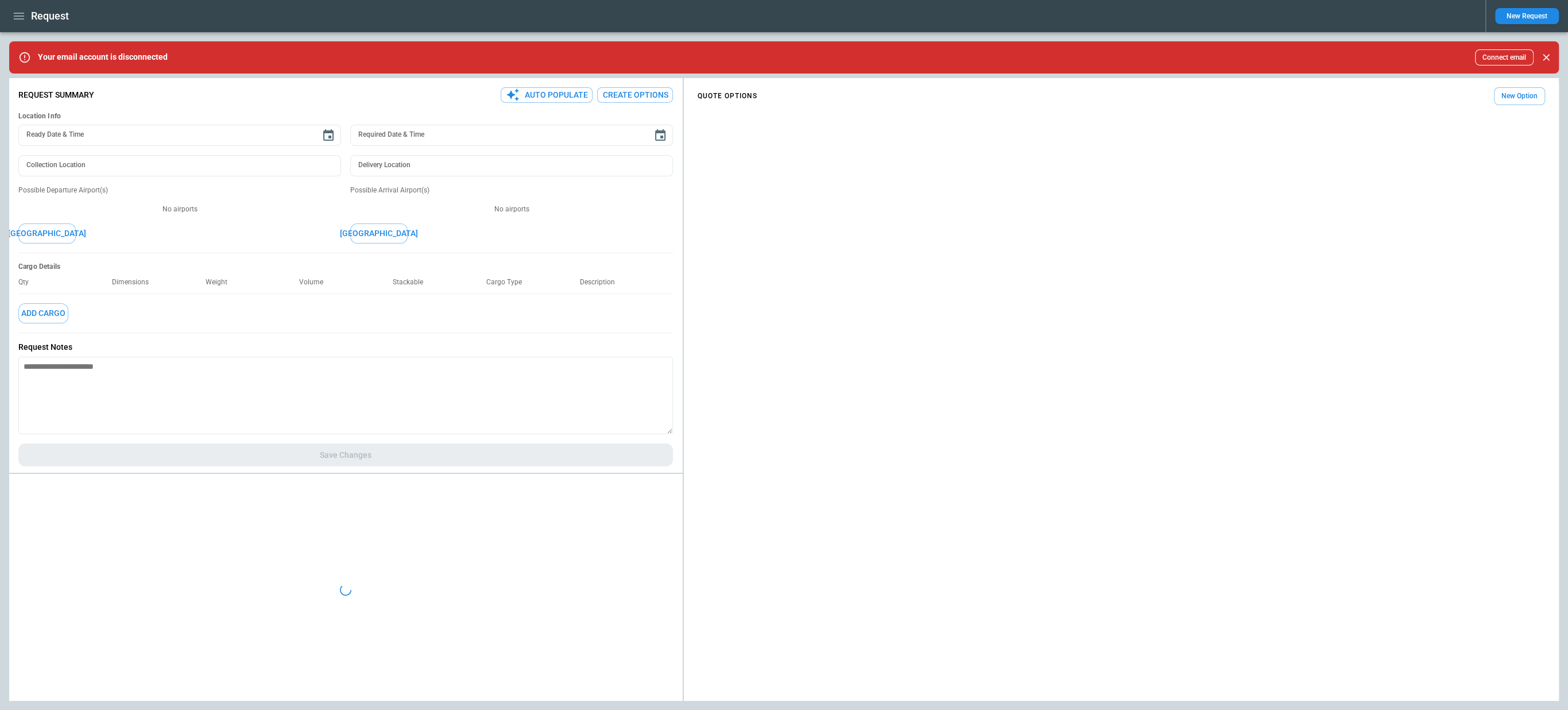
type textarea "*"
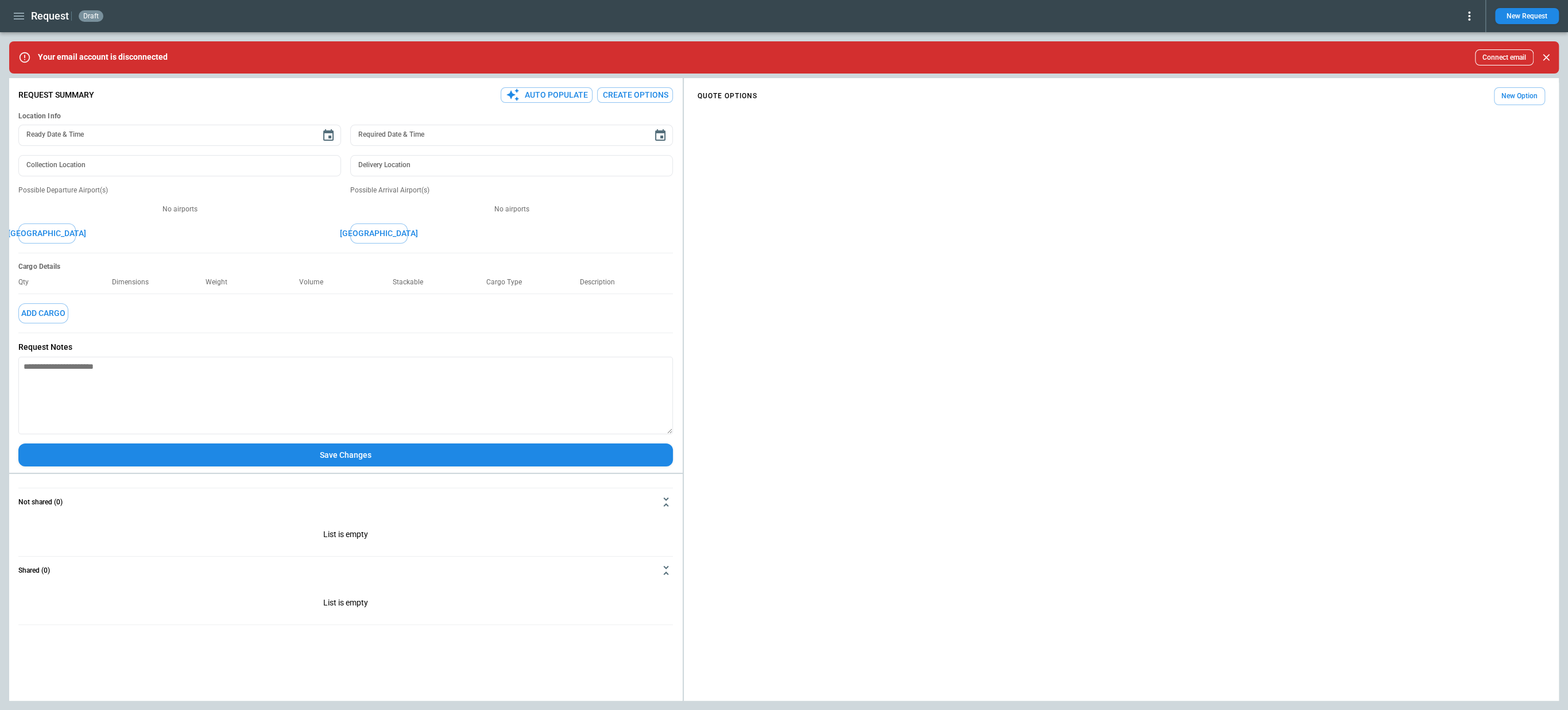
type input "**********"
type input "*******"
type input "***"
type textarea "*"
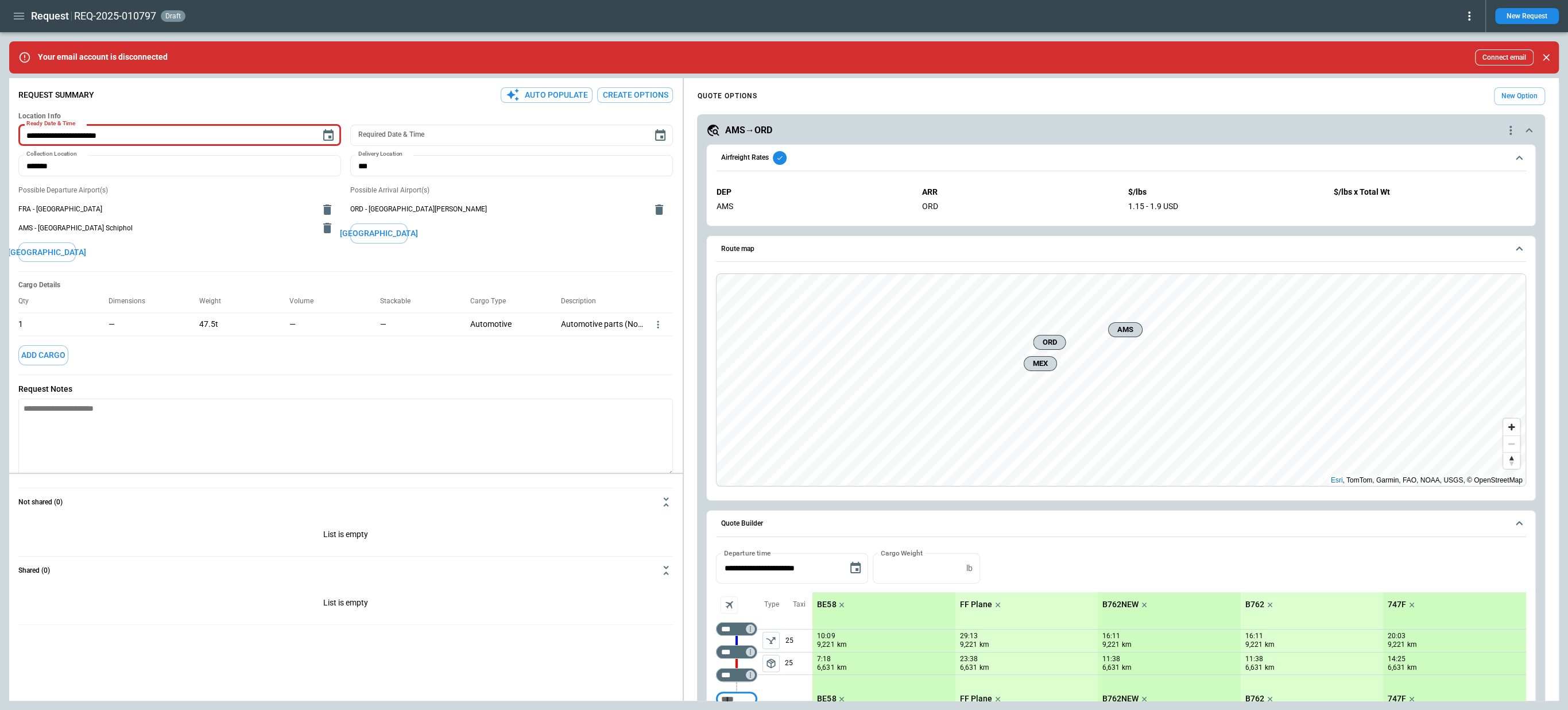
click at [1467, 20] on icon at bounding box center [1469, 16] width 14 height 14
click at [1451, 68] on button "Decline" at bounding box center [1456, 68] width 38 height 17
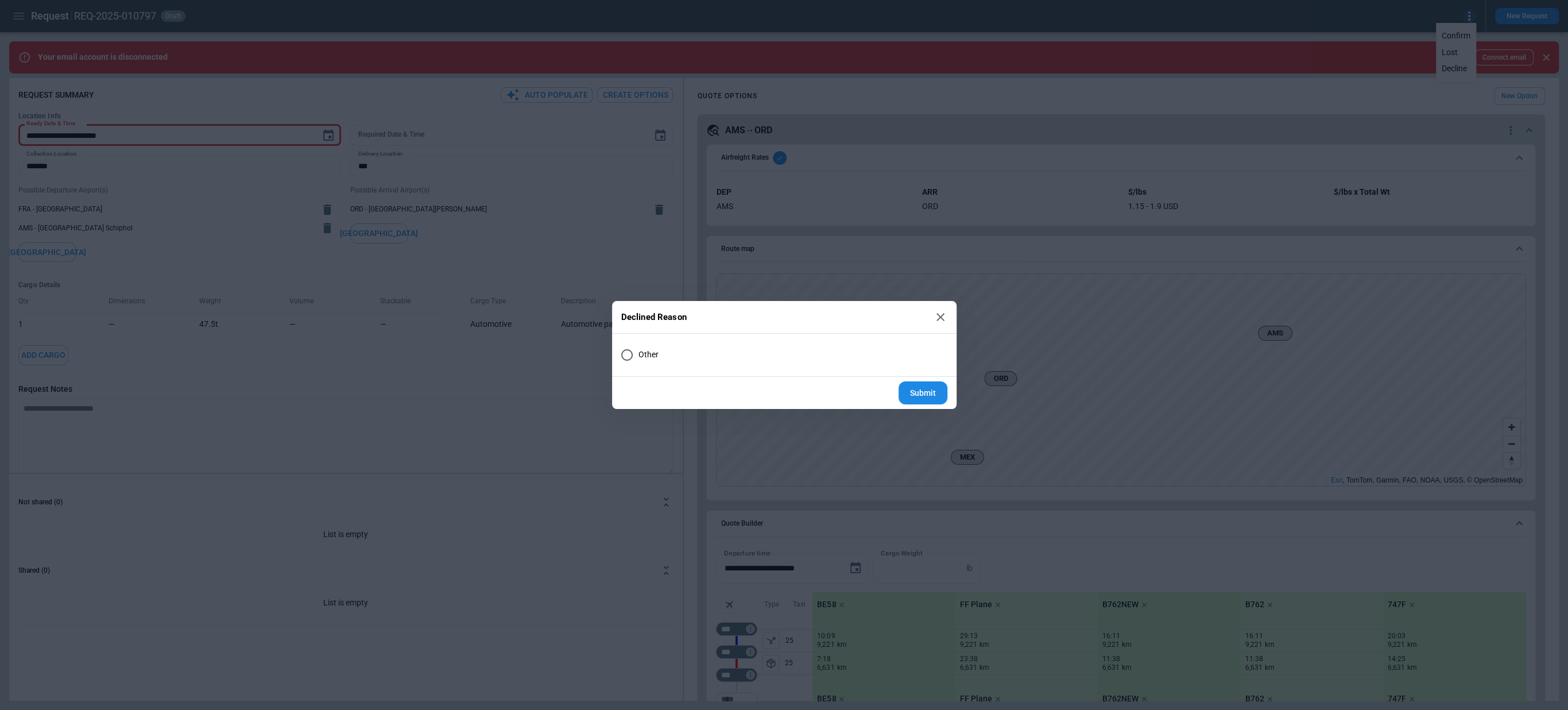
click at [939, 314] on icon at bounding box center [940, 317] width 14 height 14
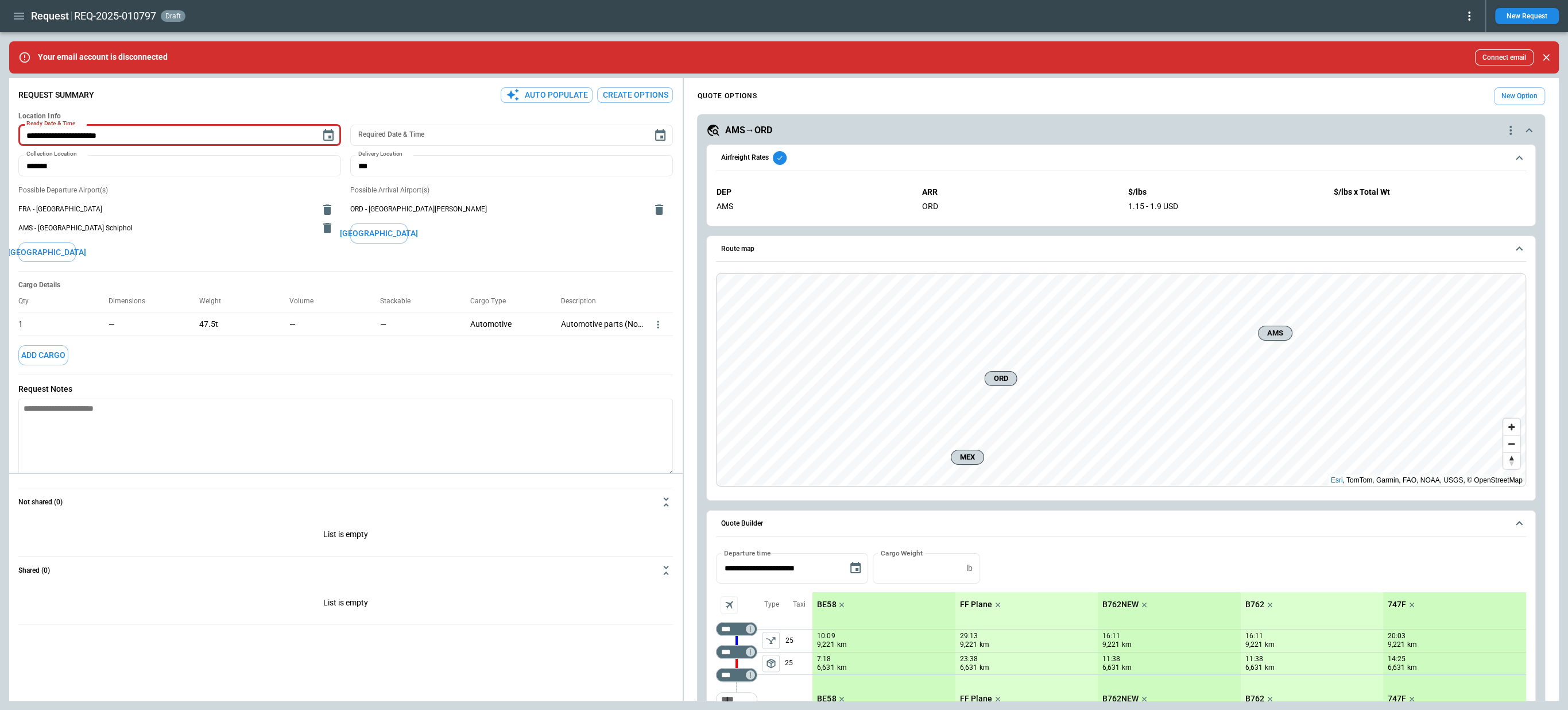
click at [1474, 17] on icon at bounding box center [1469, 16] width 14 height 14
click at [1456, 50] on button "Lost" at bounding box center [1456, 52] width 38 height 17
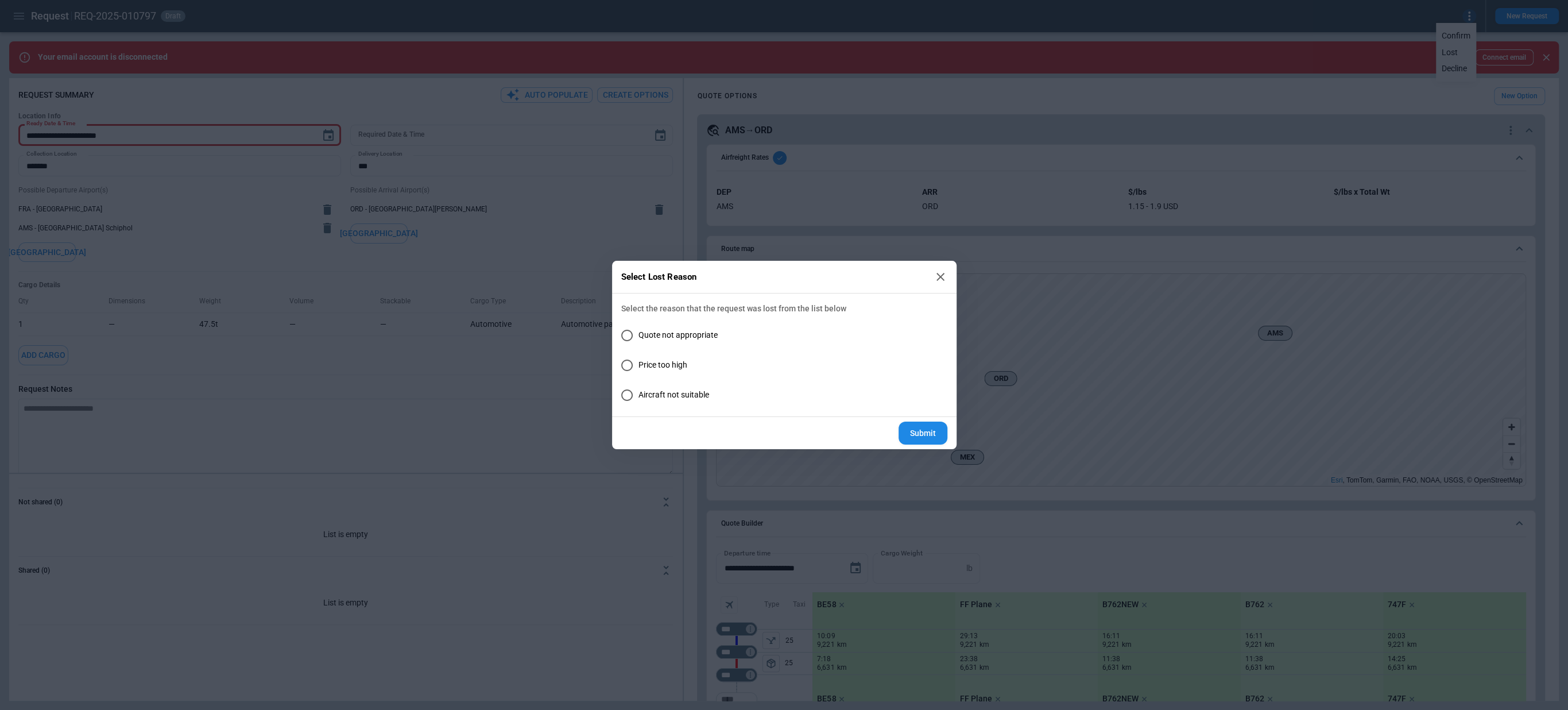
click at [940, 277] on icon at bounding box center [940, 277] width 8 height 8
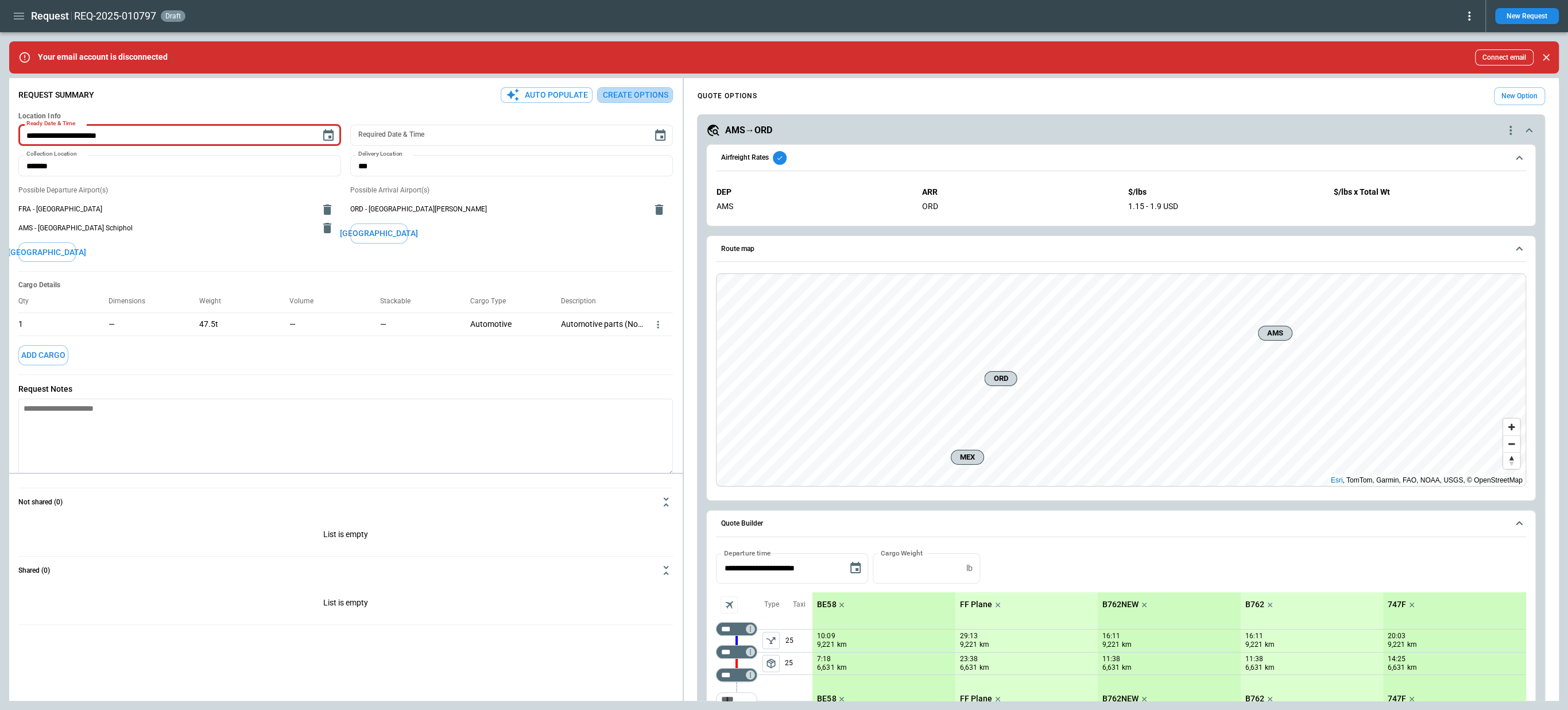
click at [618, 98] on button "Create Options" at bounding box center [634, 94] width 76 height 15
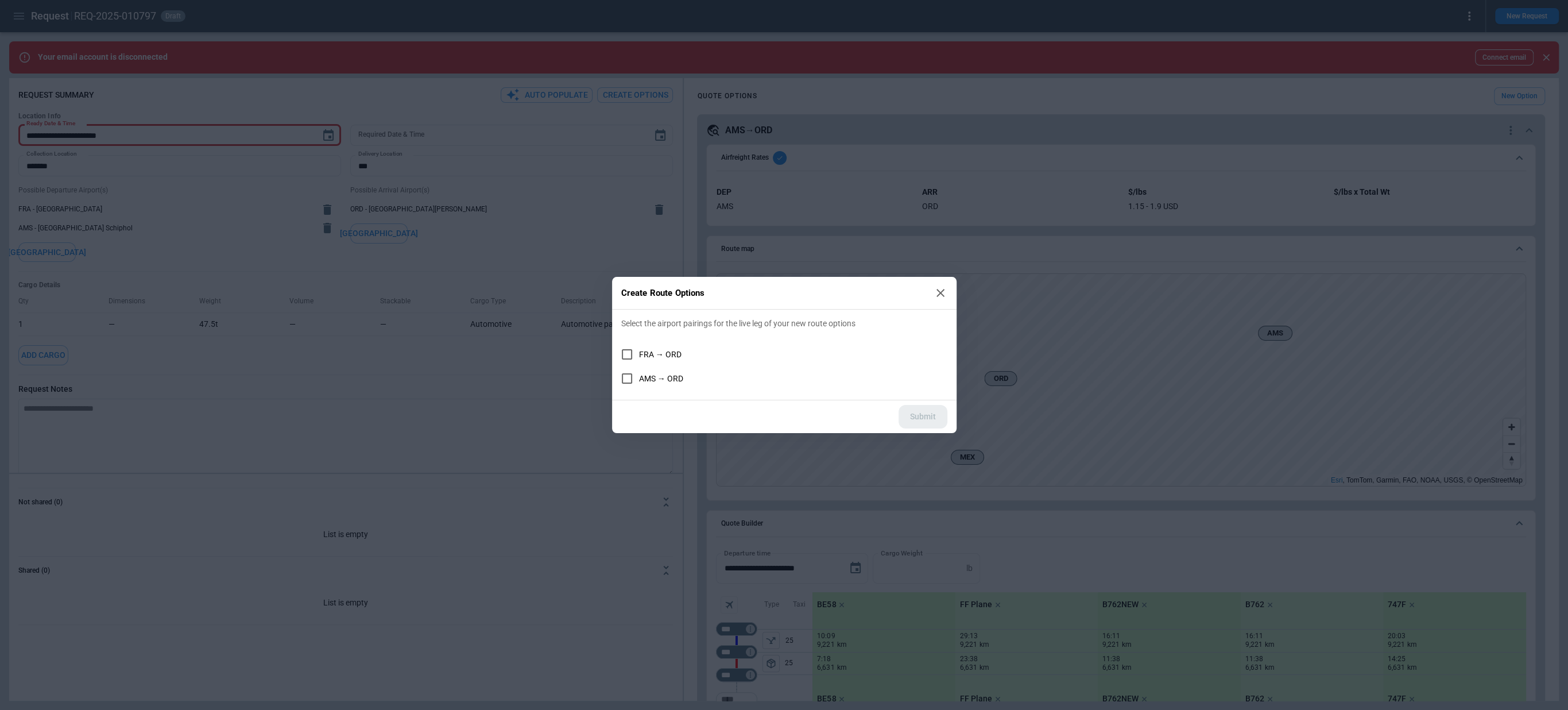
click at [668, 347] on label "FRA → ORD" at bounding box center [776, 354] width 324 height 24
click at [945, 295] on icon at bounding box center [940, 293] width 14 height 14
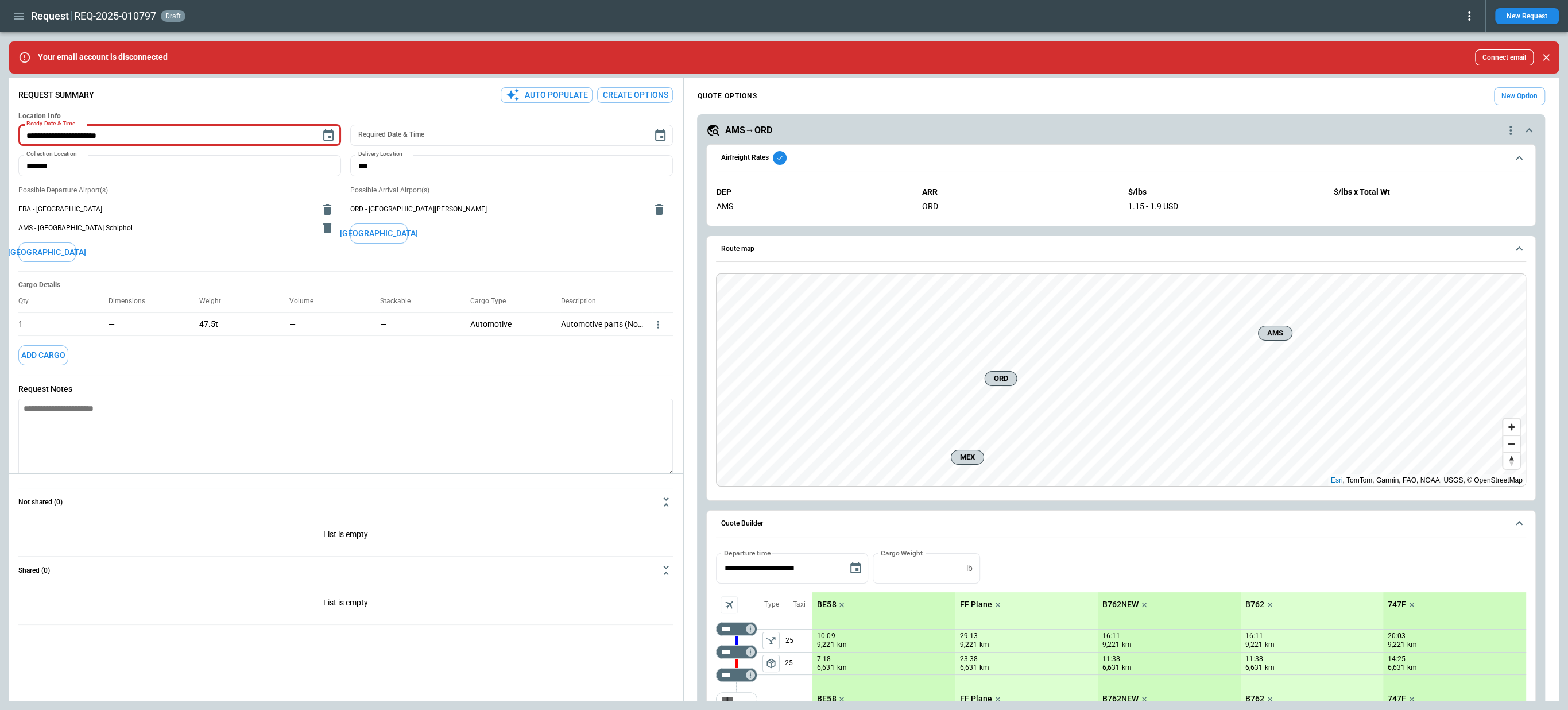
click at [15, 15] on icon "button" at bounding box center [19, 16] width 11 height 7
click at [46, 159] on li "Settings" at bounding box center [52, 155] width 86 height 19
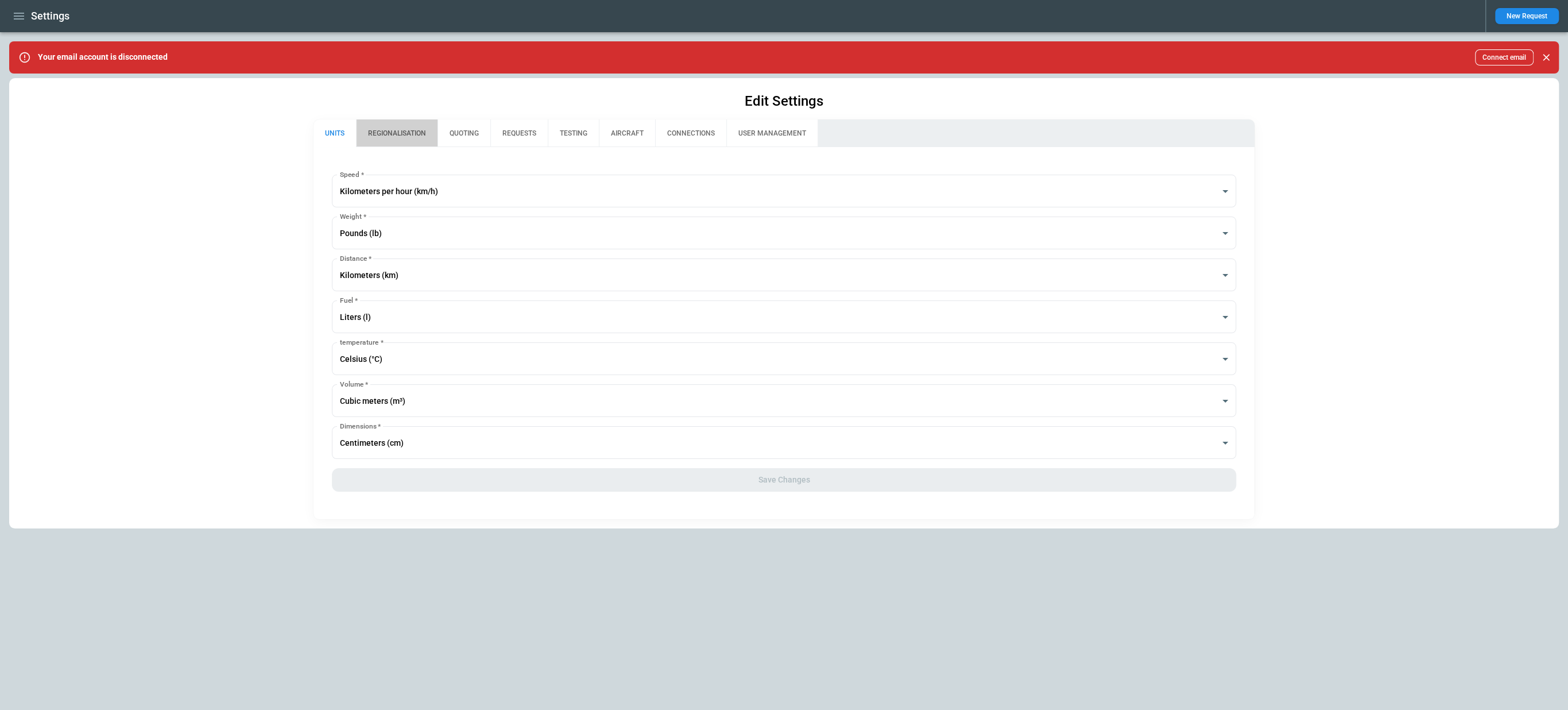
click at [399, 135] on button "REGIONALISATION" at bounding box center [396, 133] width 81 height 28
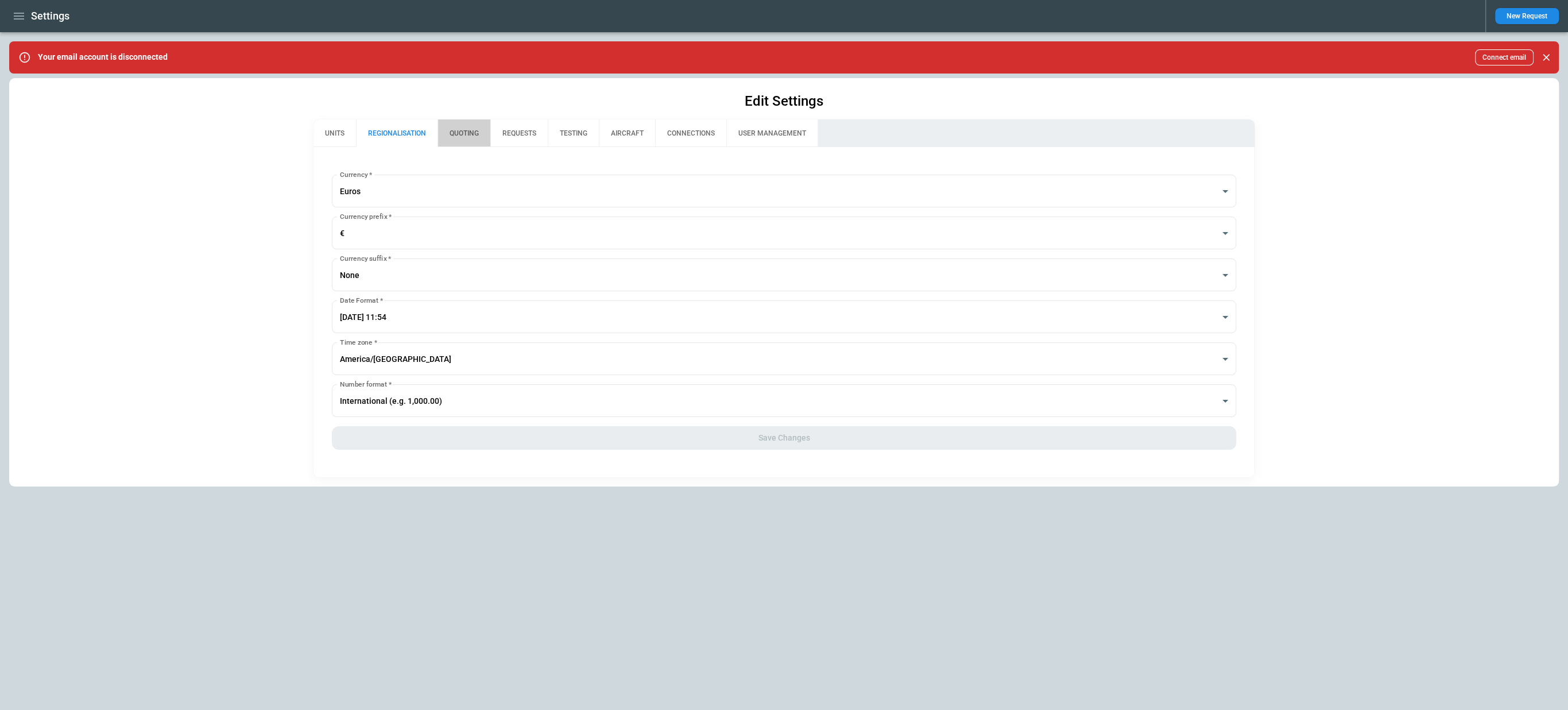
click at [465, 136] on button "QUOTING" at bounding box center [464, 133] width 53 height 28
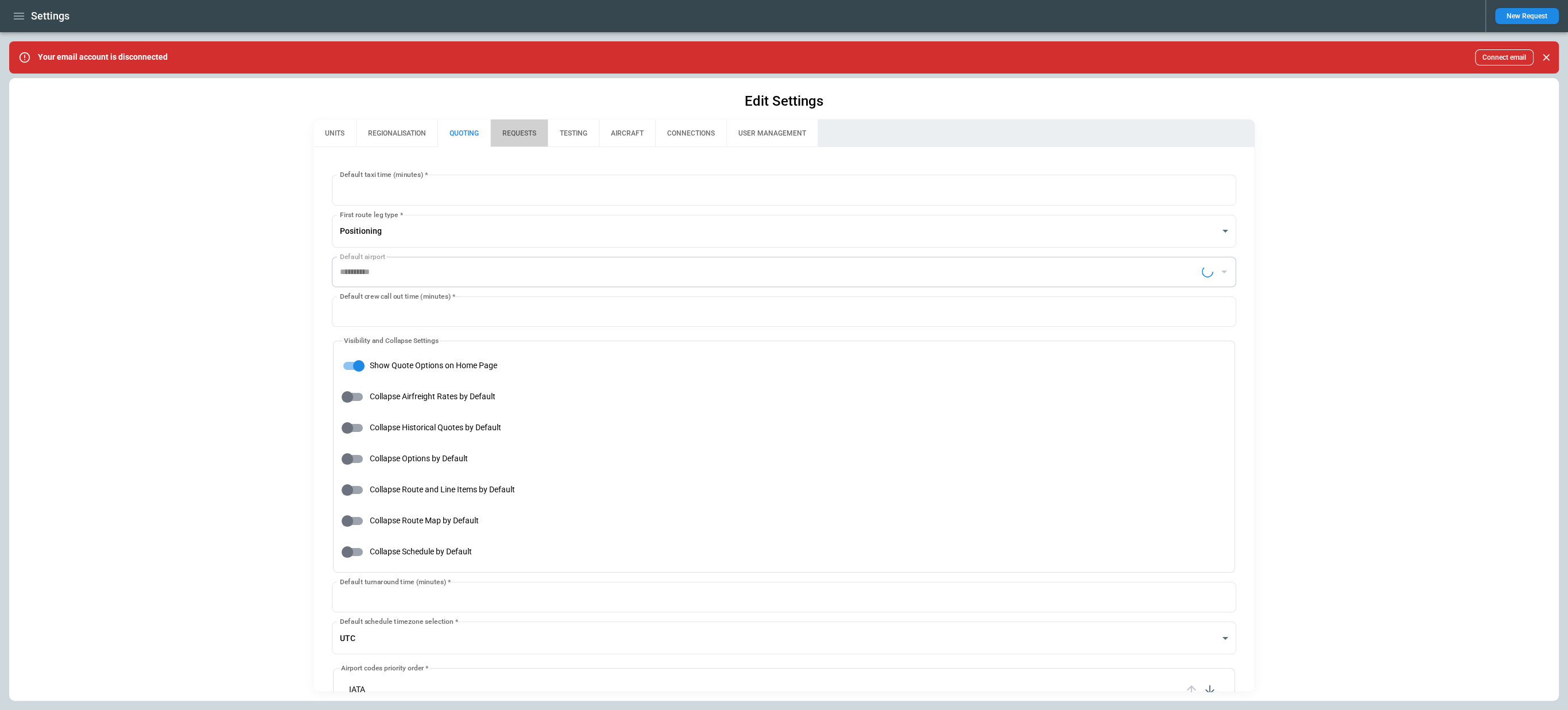
click at [526, 129] on button "REQUESTS" at bounding box center [519, 133] width 57 height 28
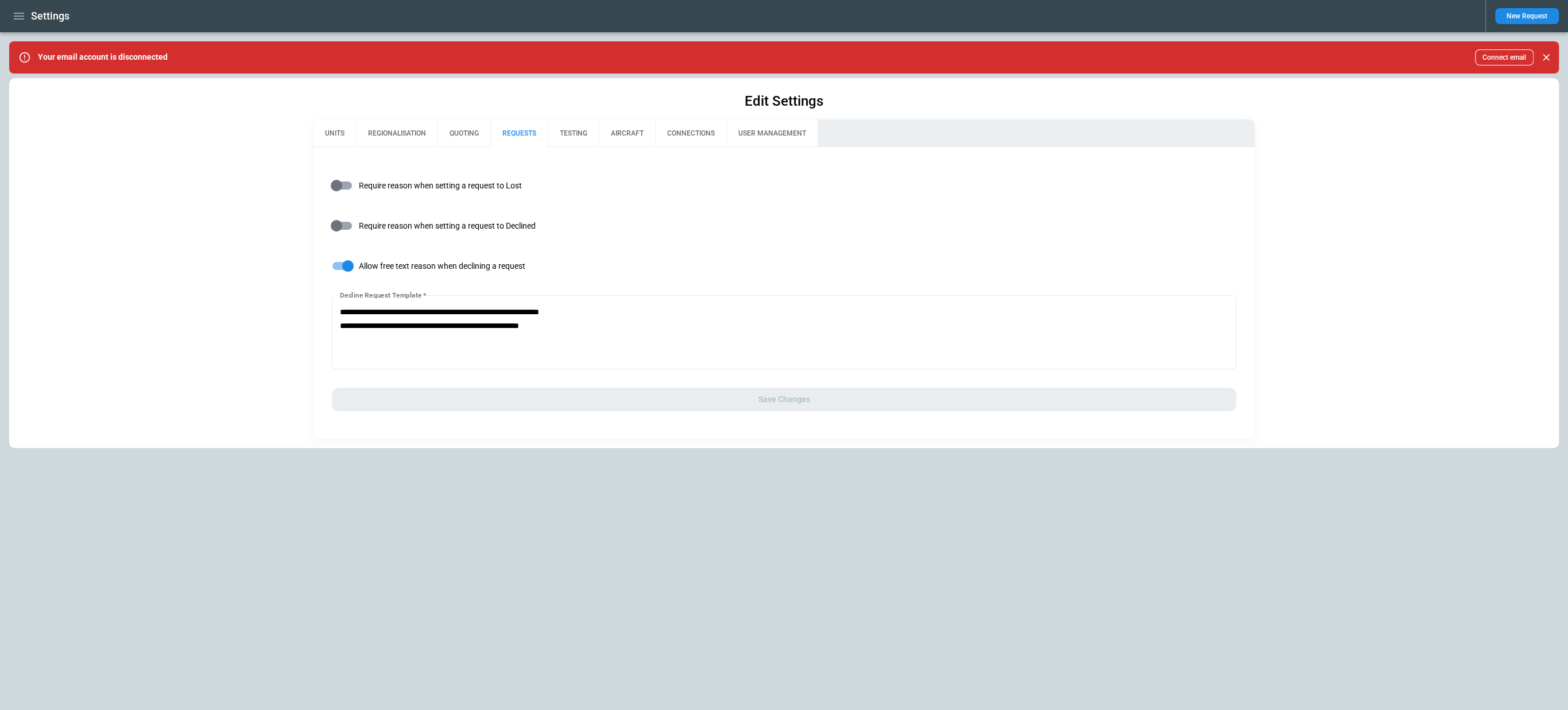
click at [24, 22] on icon "button" at bounding box center [18, 16] width 14 height 14
click at [49, 118] on li "Profile" at bounding box center [52, 117] width 86 height 19
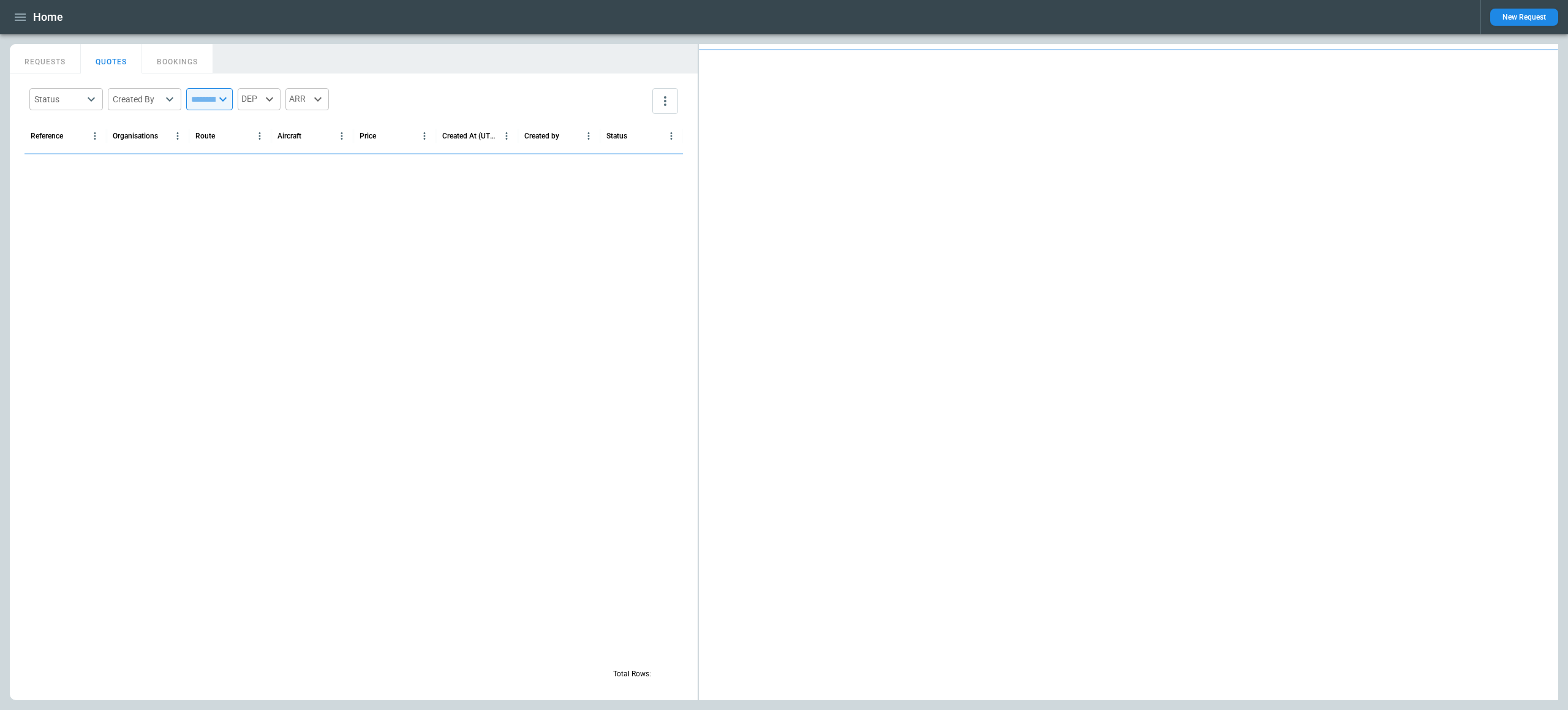
click at [27, 14] on button "button" at bounding box center [20, 18] width 21 height 21
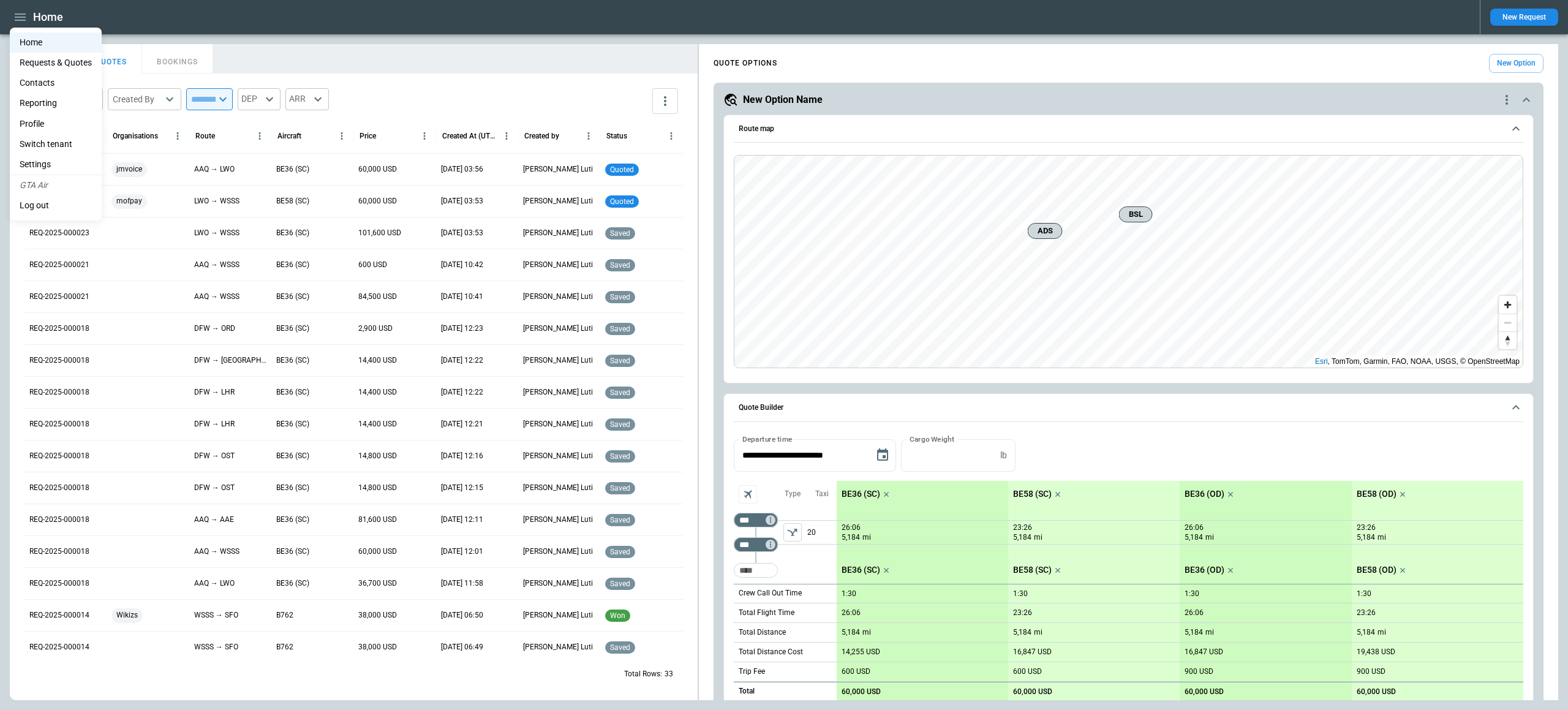
click at [35, 158] on li "Settings" at bounding box center [56, 164] width 92 height 20
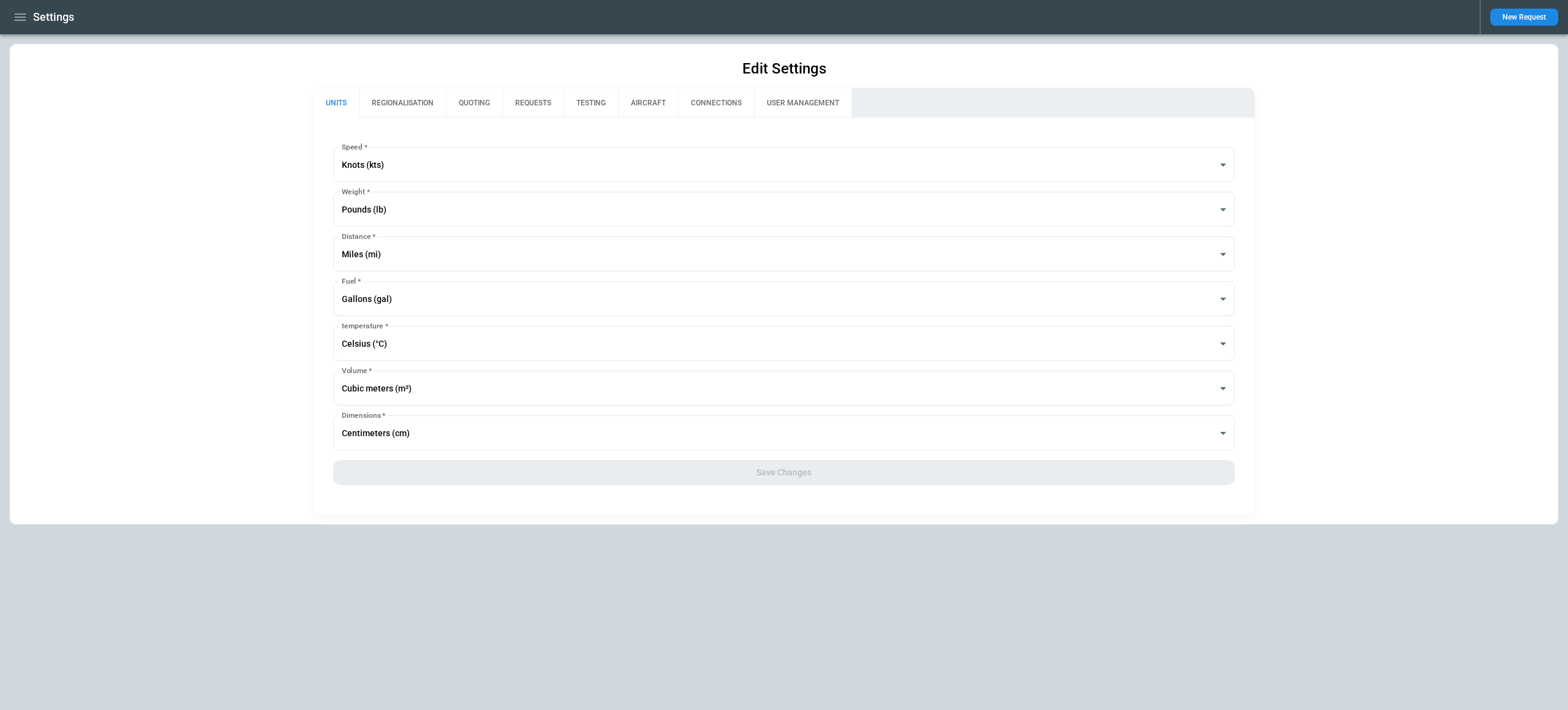
click at [22, 19] on icon "button" at bounding box center [20, 17] width 15 height 15
click at [38, 133] on li "Profile" at bounding box center [56, 124] width 92 height 20
